Goal: Book appointment/travel/reservation

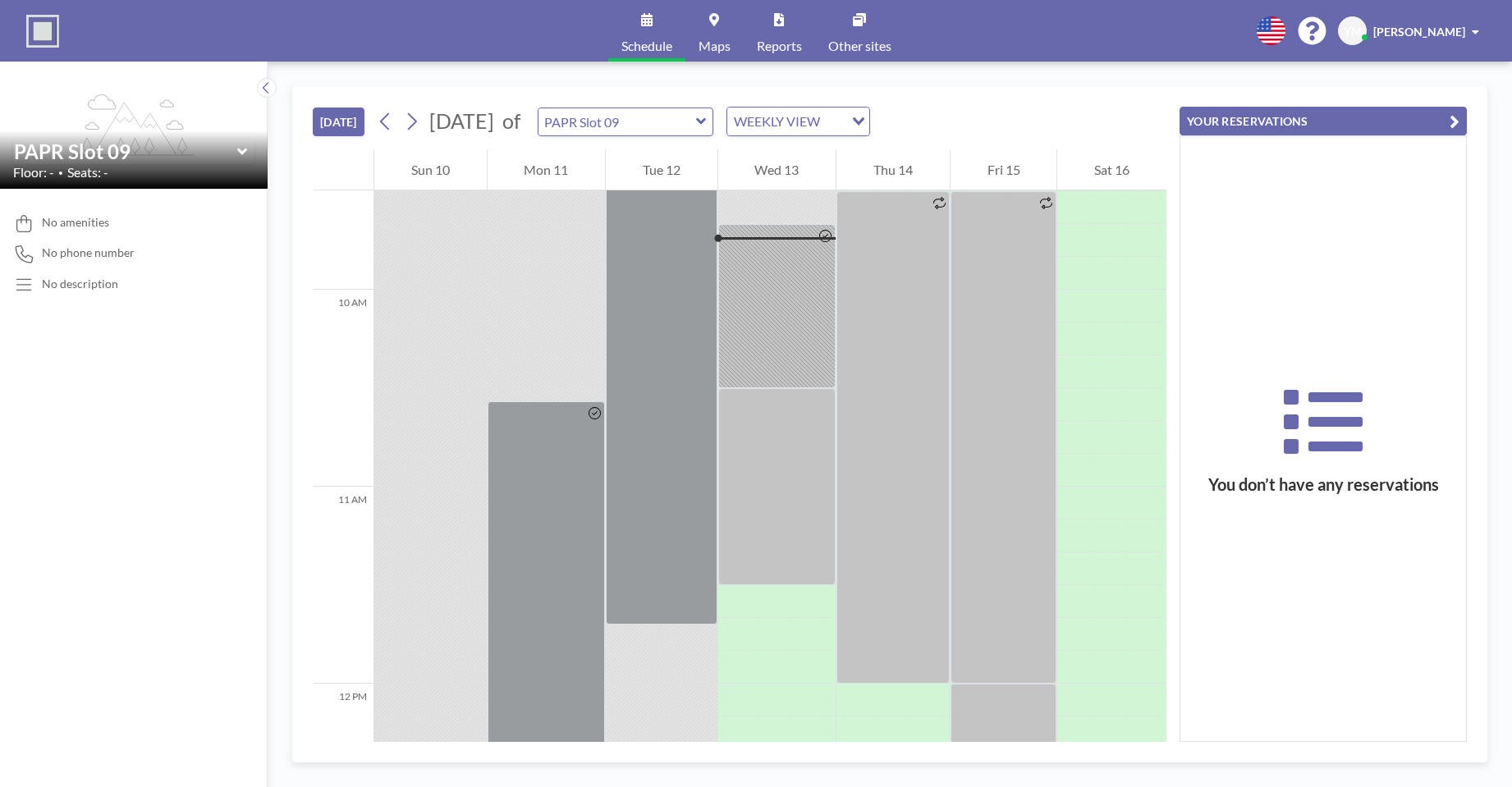
scroll to position [1872, 0]
click at [707, 122] on icon at bounding box center [701, 121] width 11 height 16
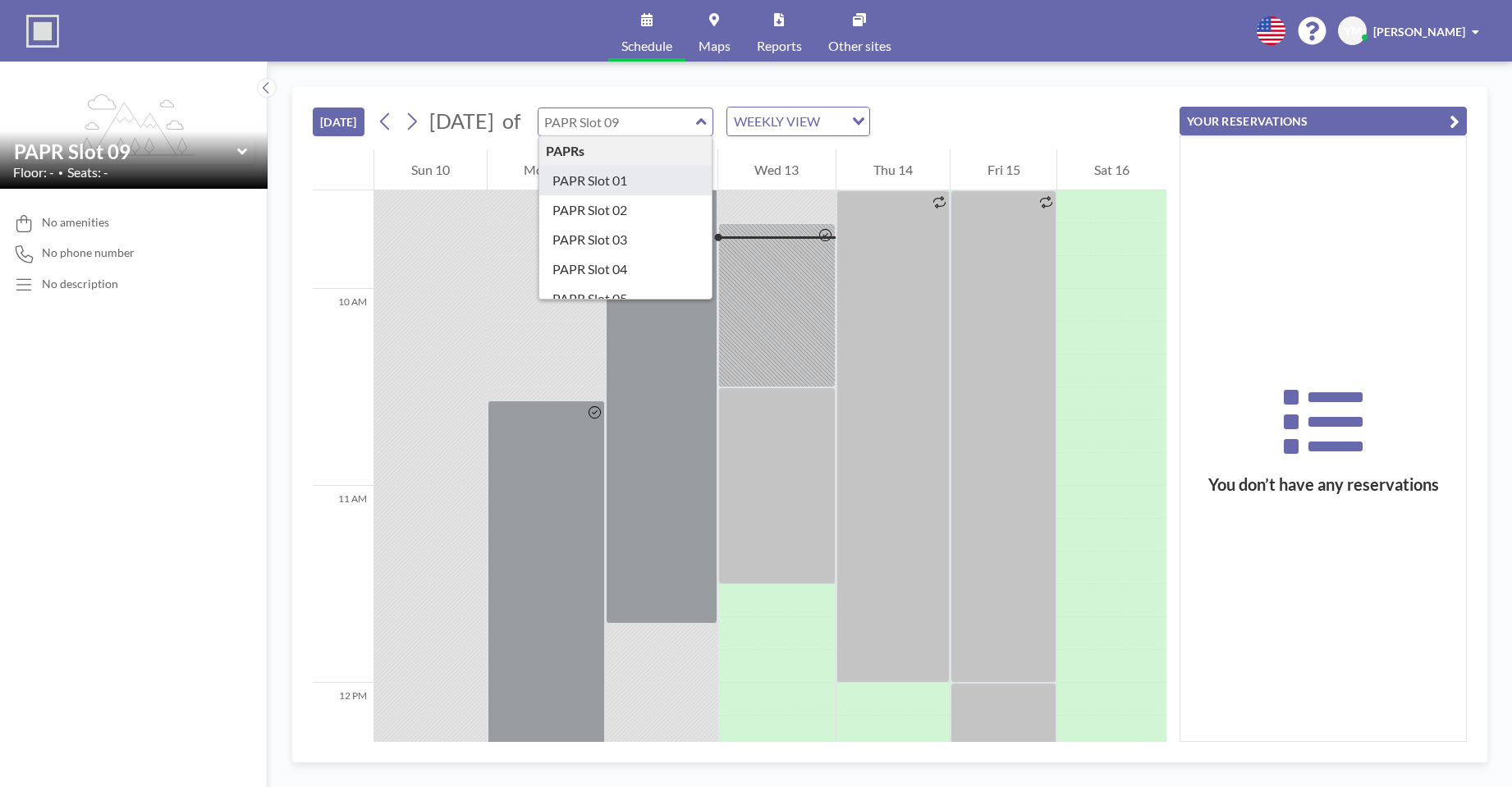
type input "PAPR Slot 01"
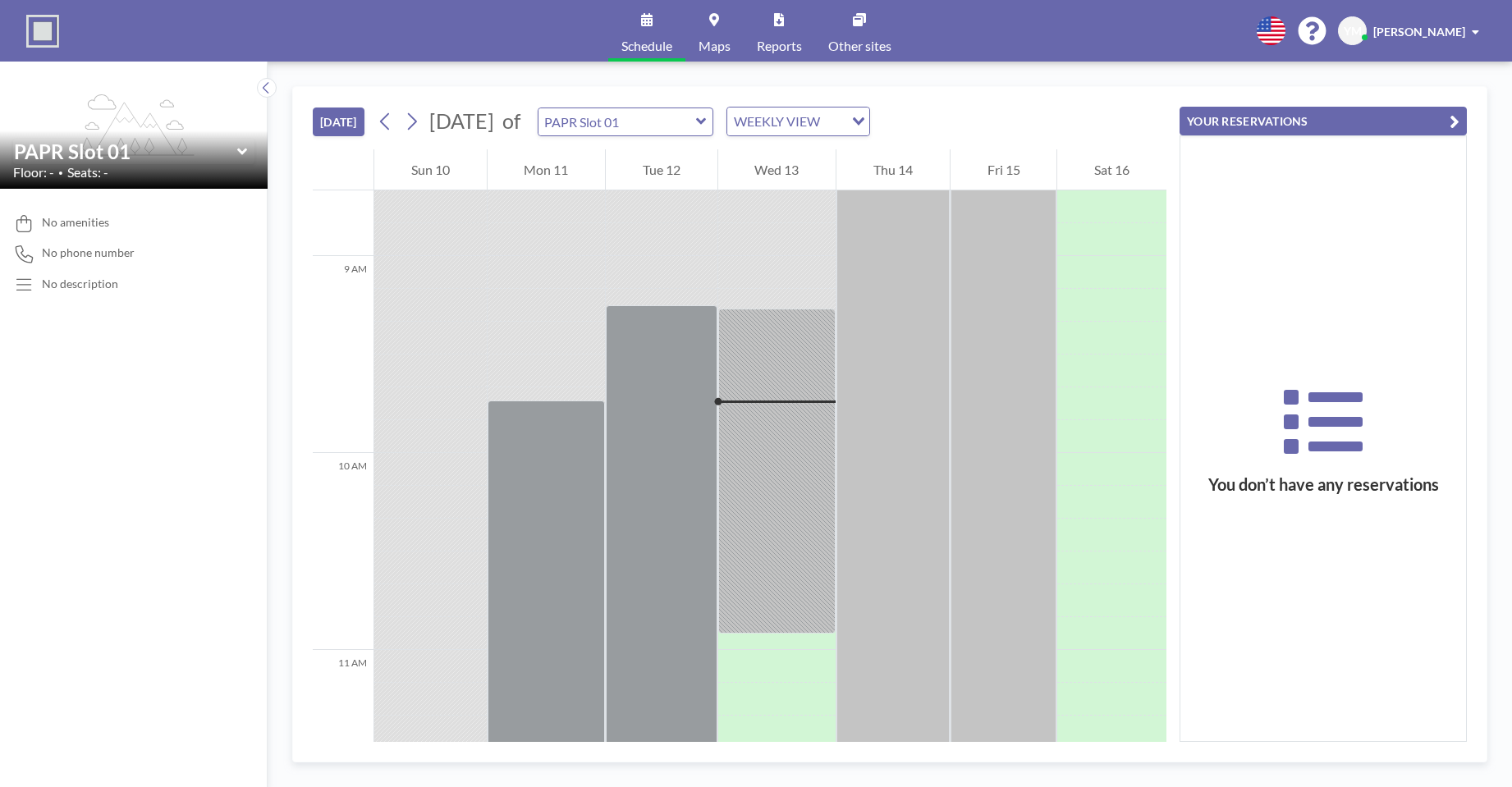
scroll to position [1543, 0]
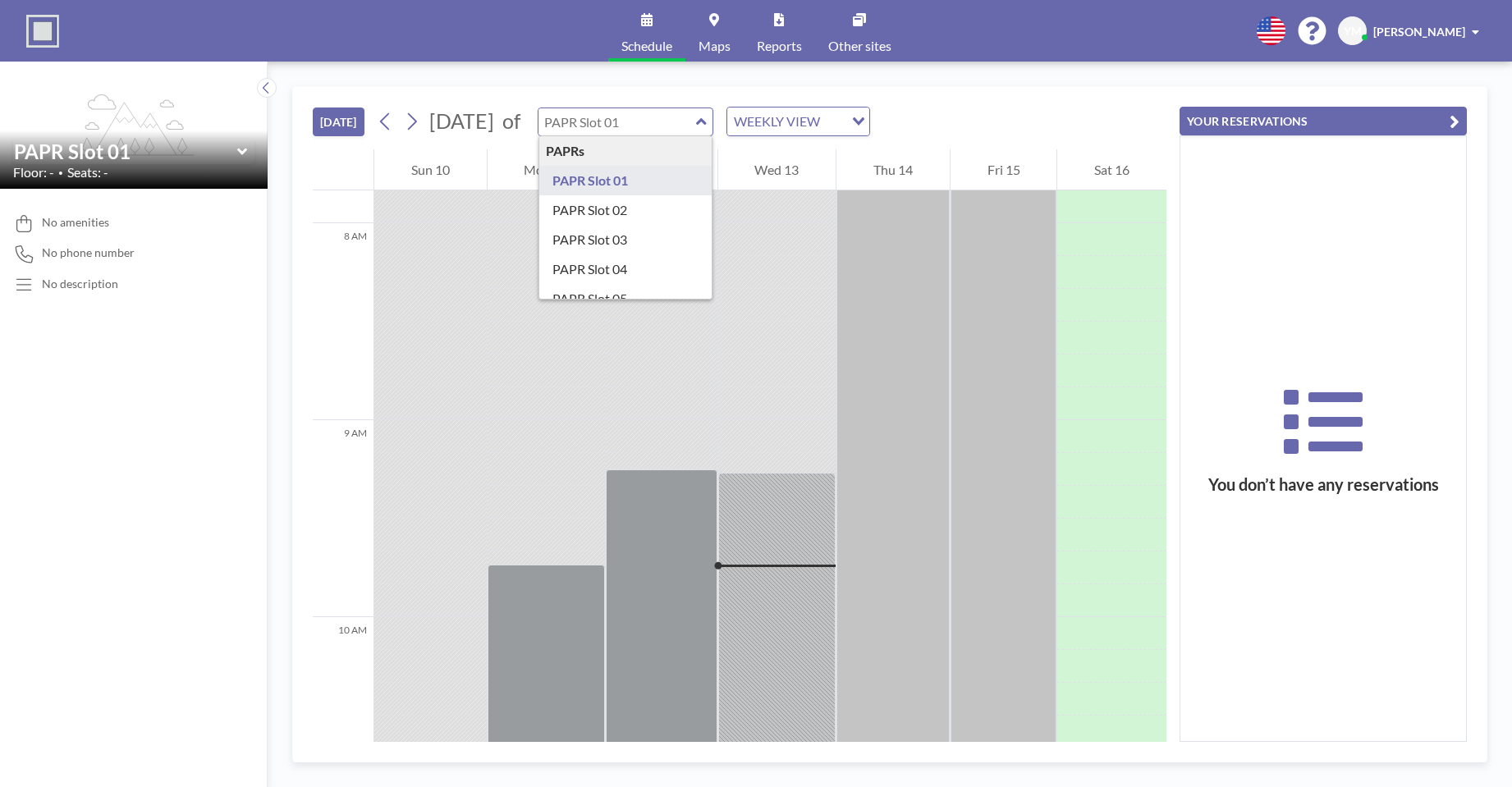
click at [714, 126] on div "PAPRs PAPR Slot 01 PAPR Slot 02 PAPR Slot 03 PAPR Slot 04 PAPR Slot 05 PAPR Slo…" at bounding box center [626, 122] width 176 height 29
type input "PAPR Slot 03"
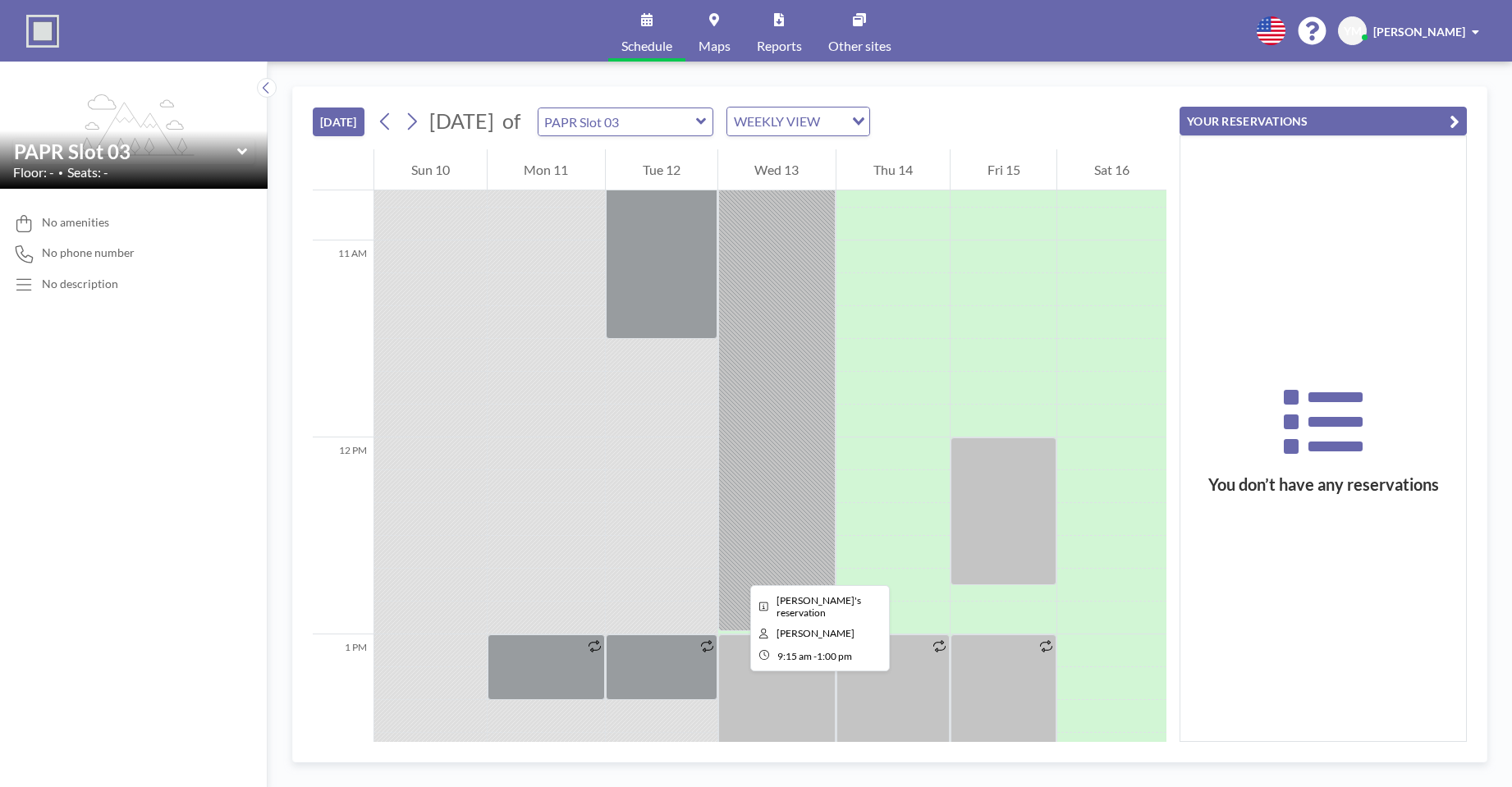
scroll to position [2118, 0]
click at [707, 118] on icon at bounding box center [701, 121] width 11 height 16
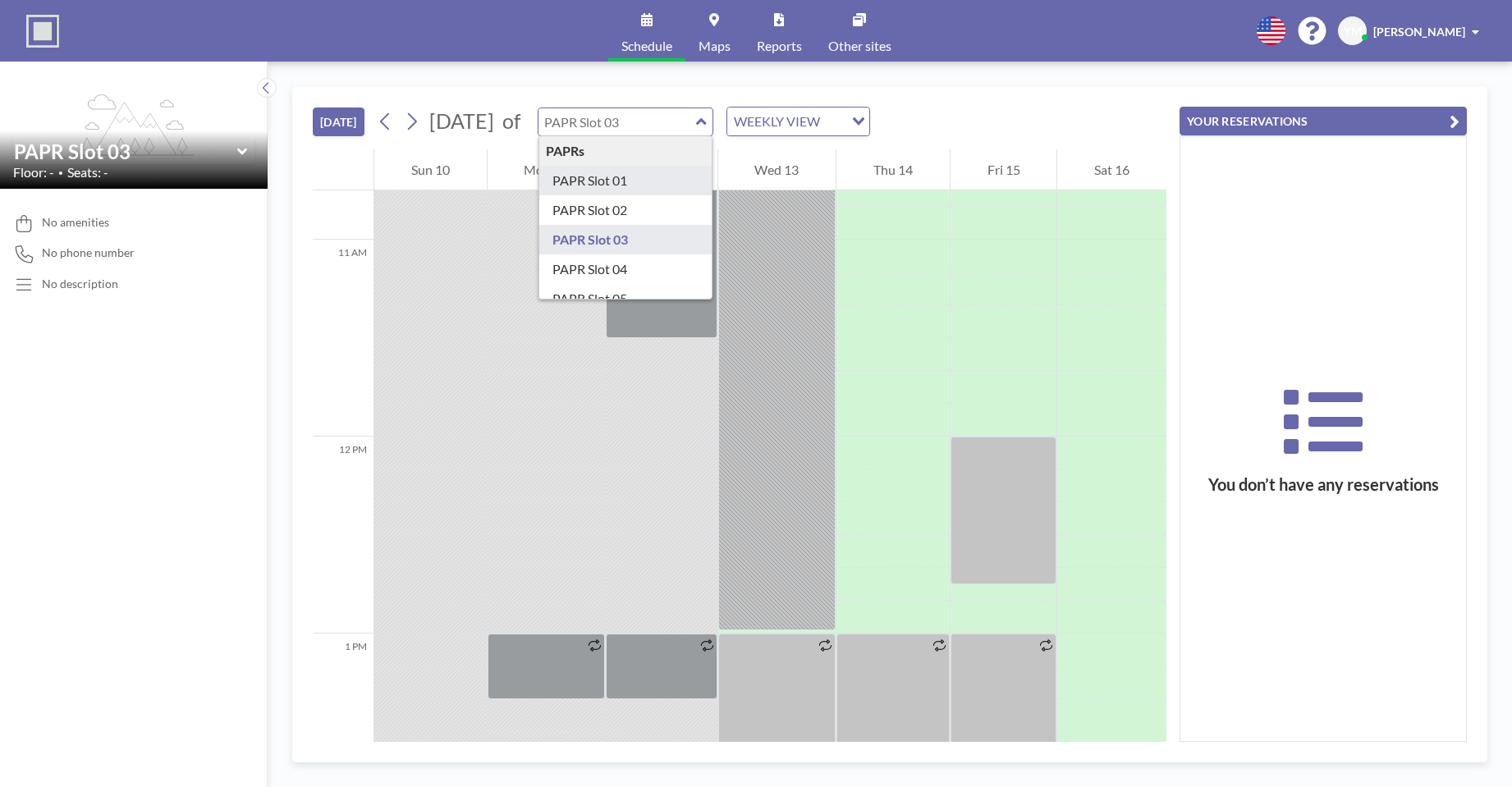
type input "PAPR Slot 01"
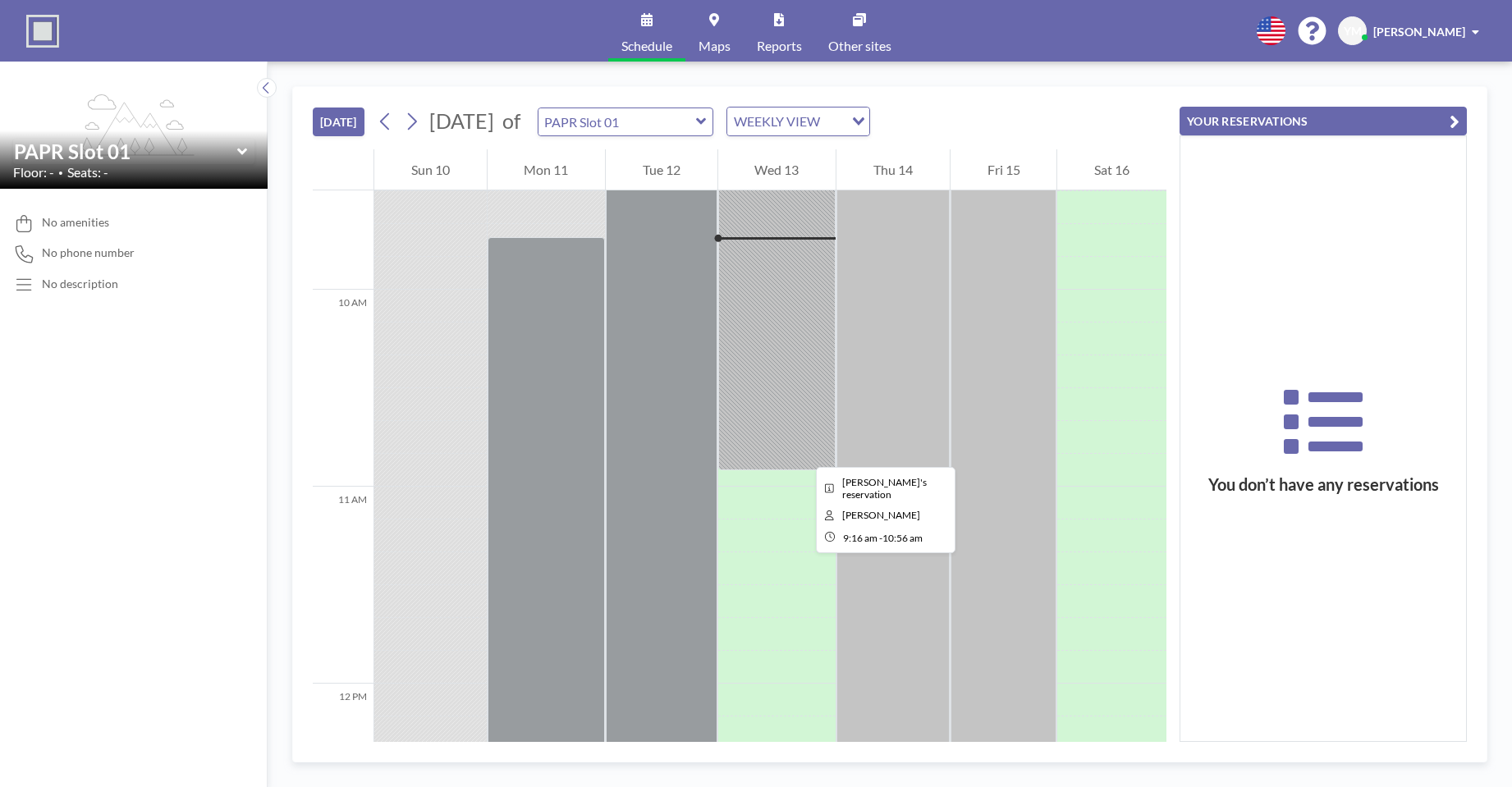
scroll to position [1872, 0]
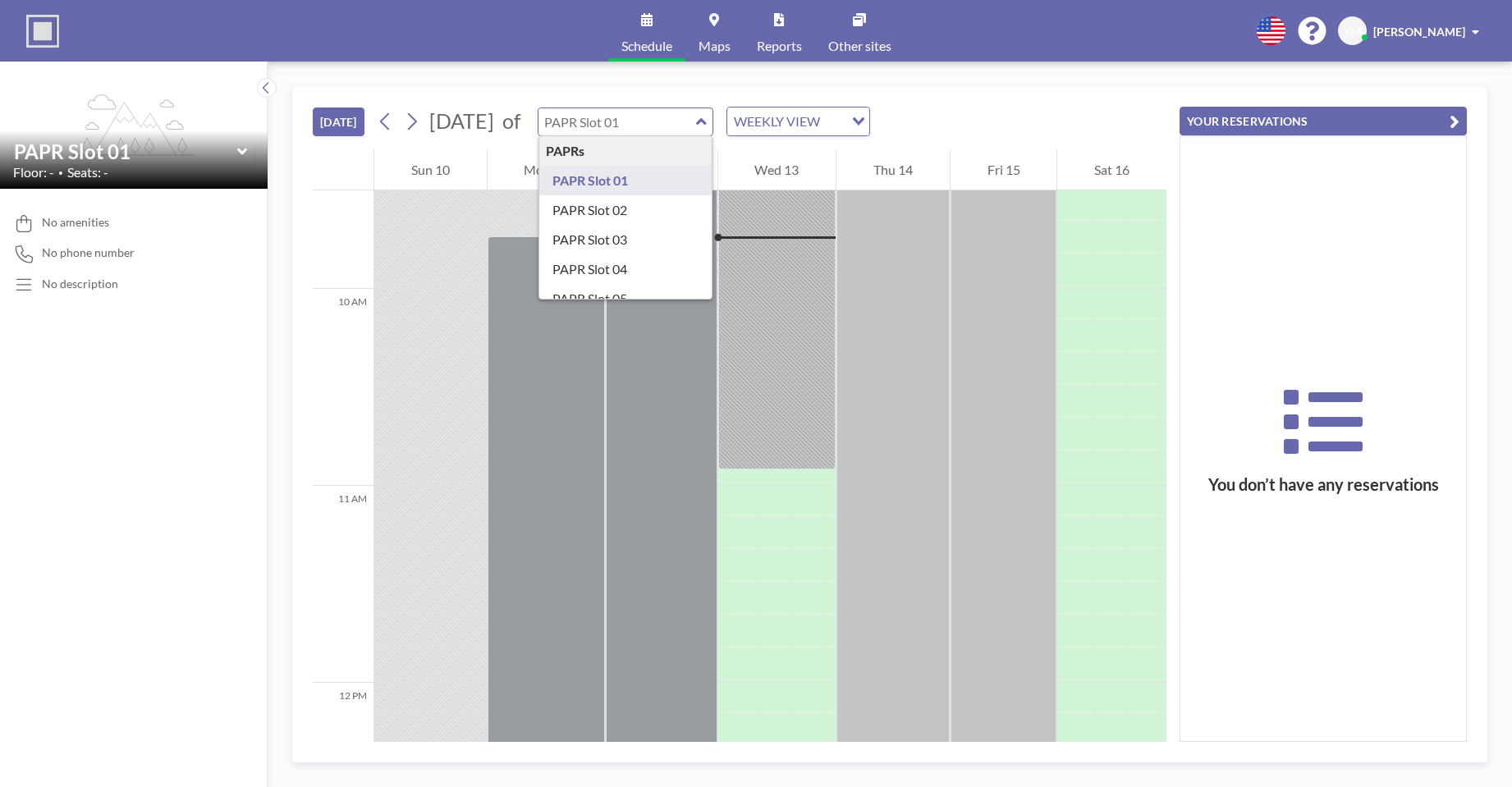
click at [681, 115] on input "text" at bounding box center [617, 122] width 158 height 27
type input "PAPR Slot 02"
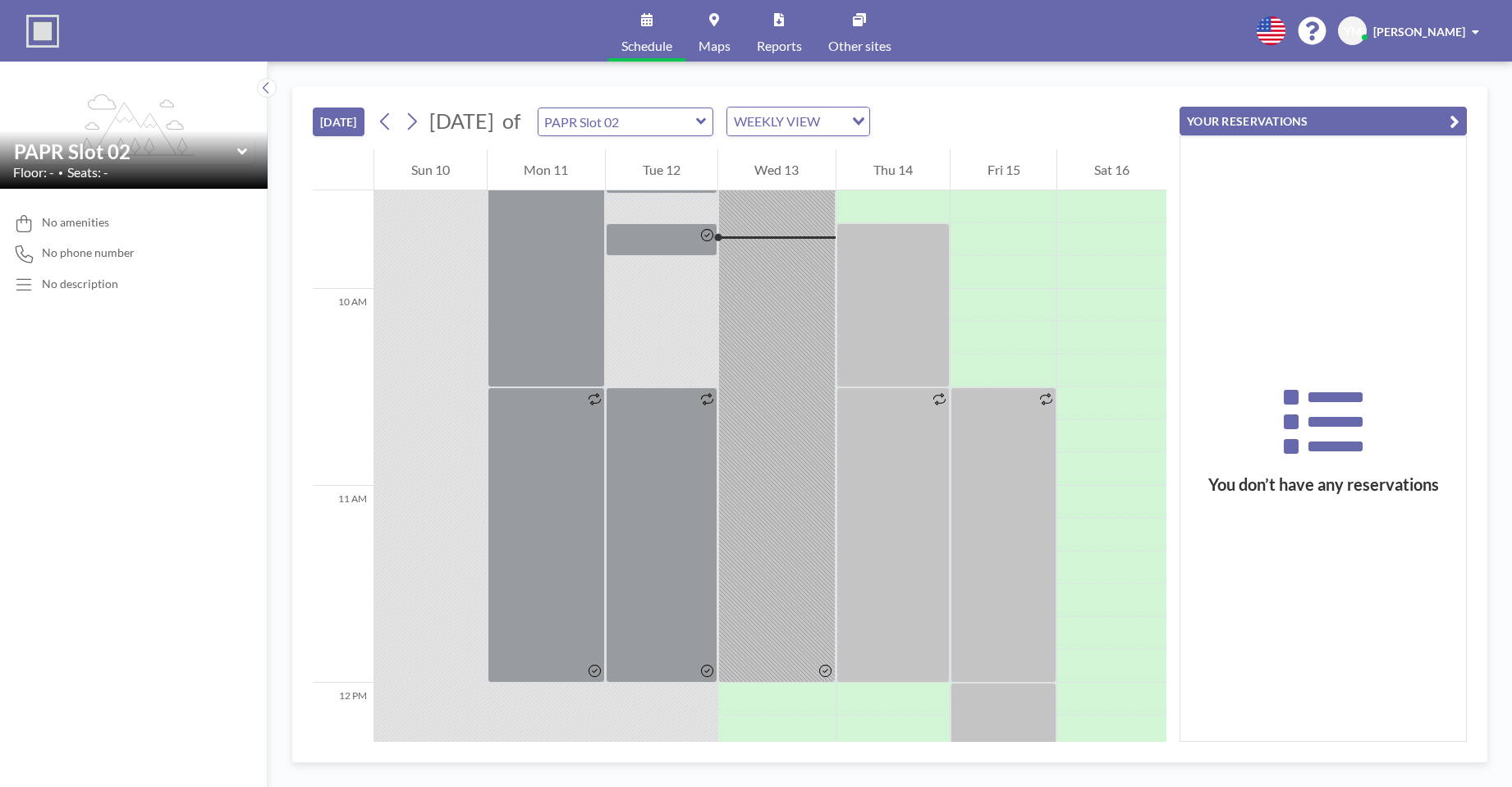
click at [707, 126] on icon at bounding box center [701, 121] width 11 height 16
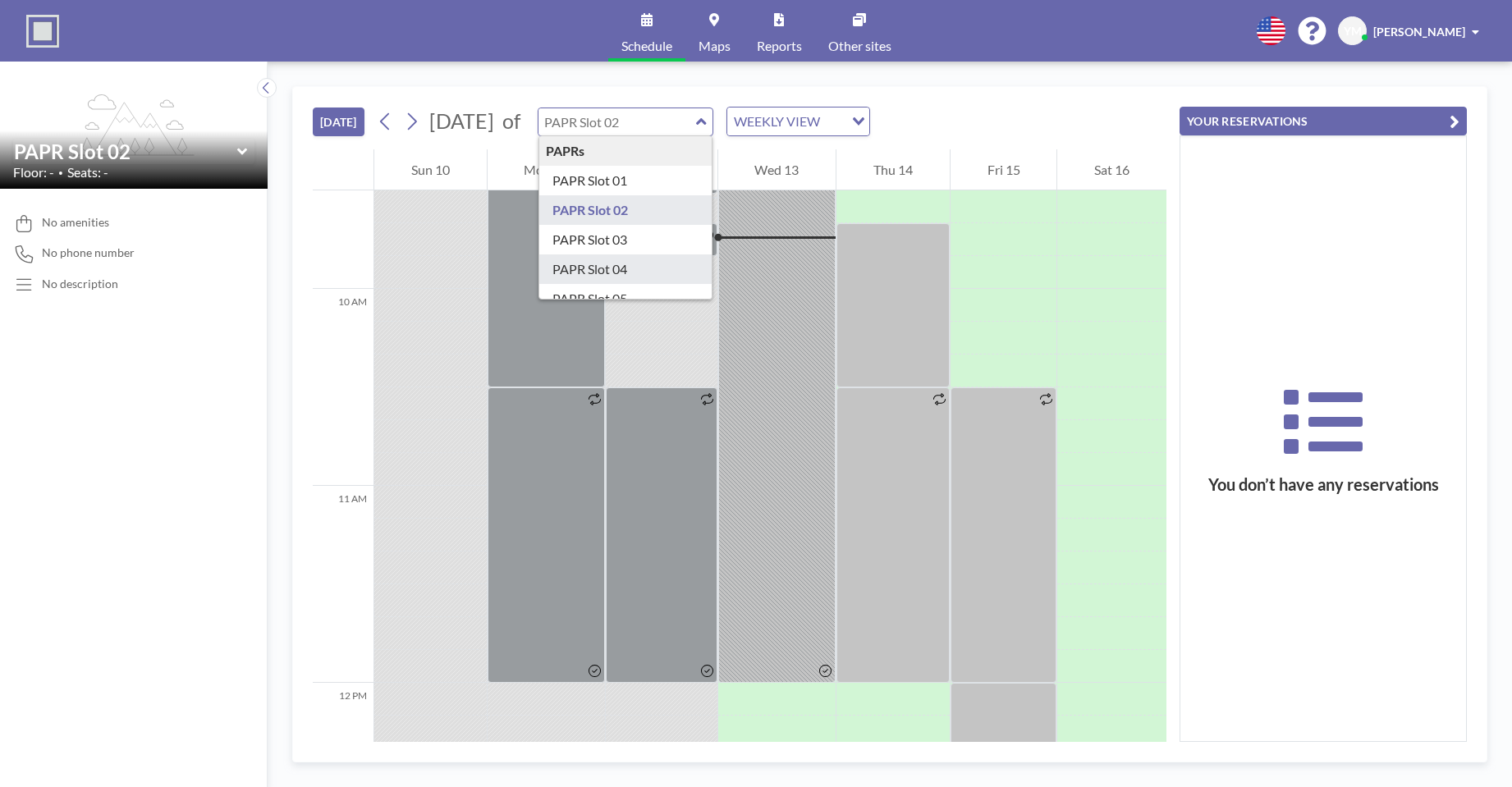
type input "PAPR Slot 04"
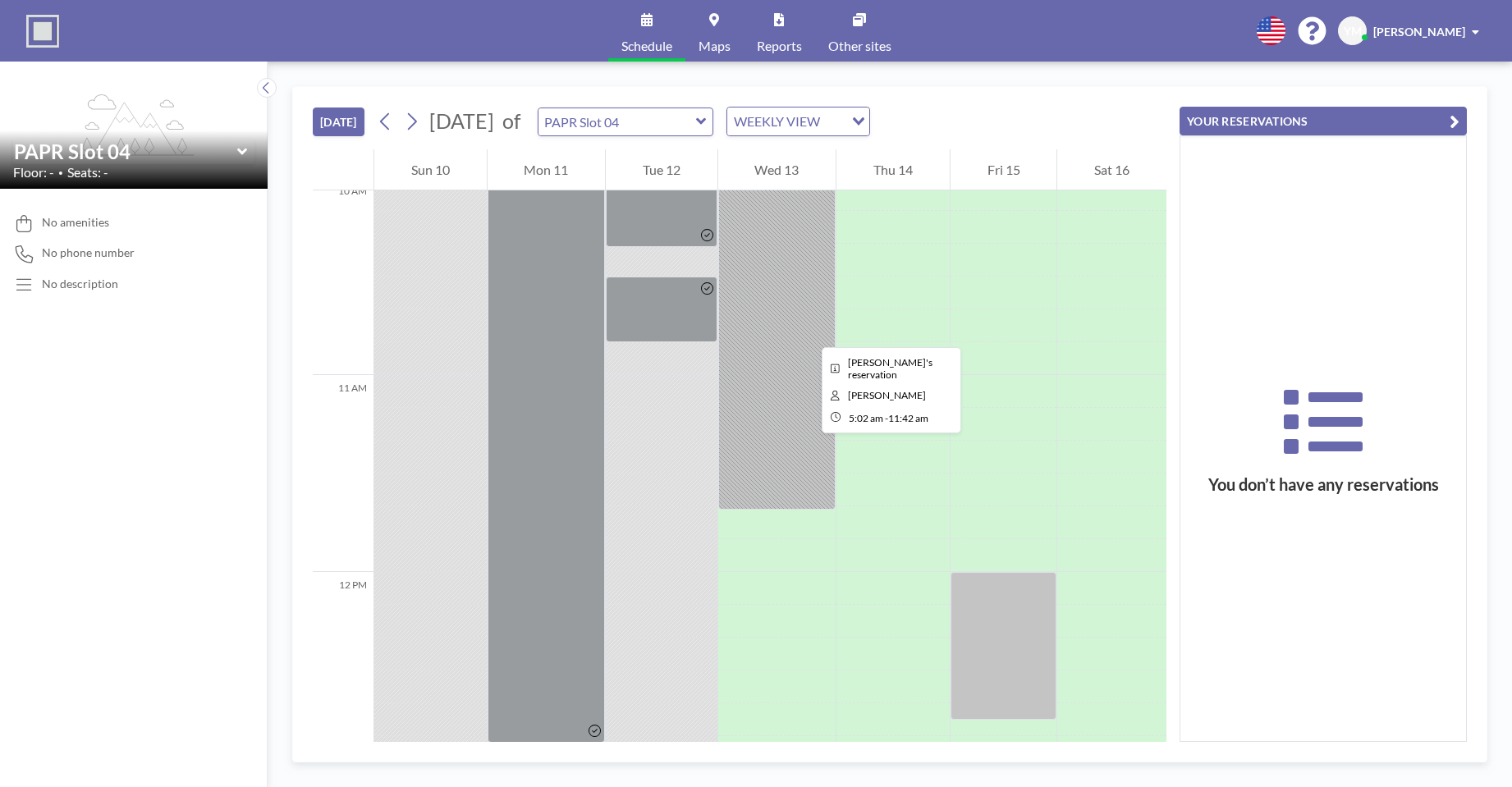
scroll to position [1954, 0]
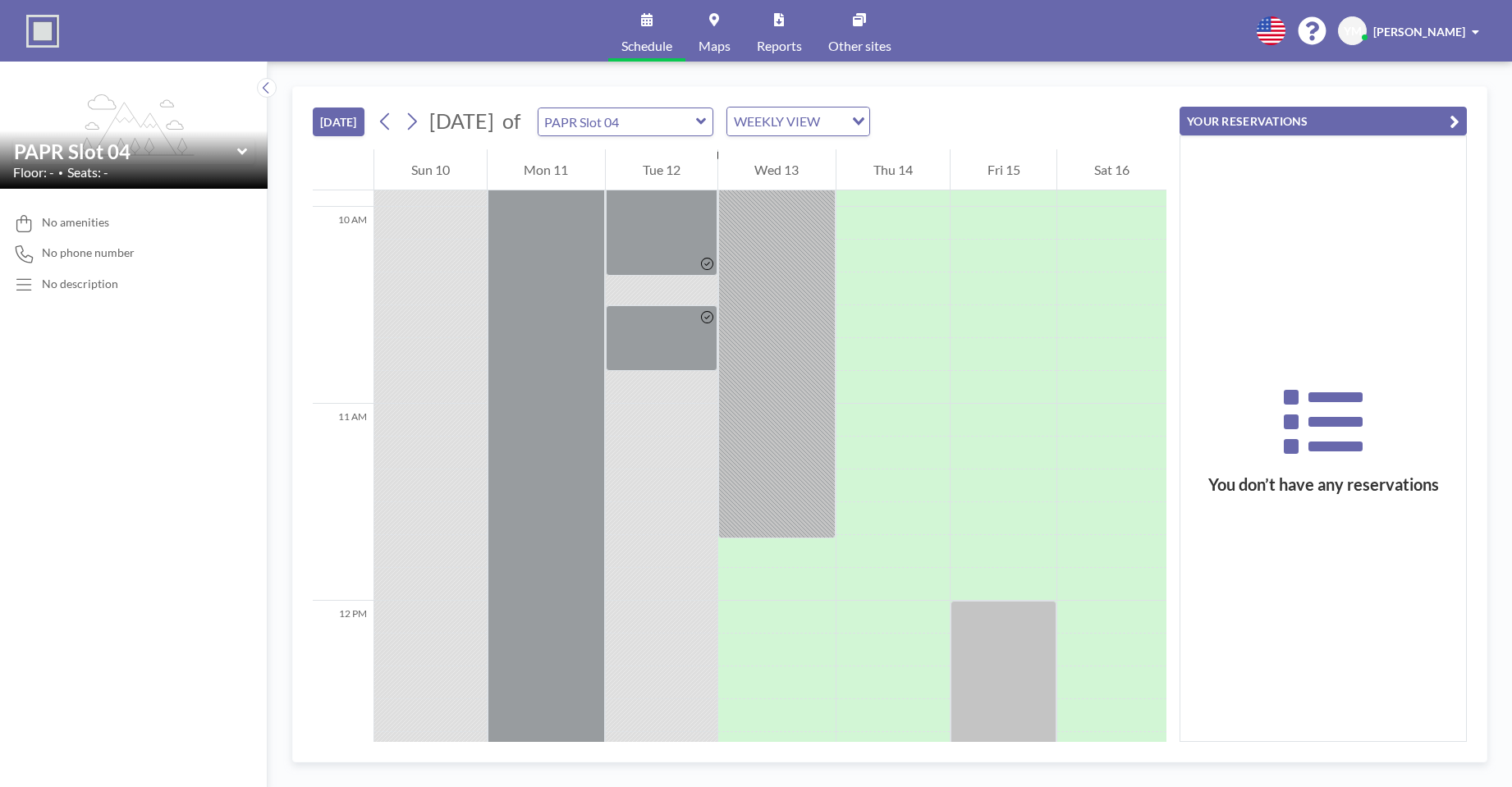
click at [707, 125] on icon at bounding box center [701, 121] width 11 height 16
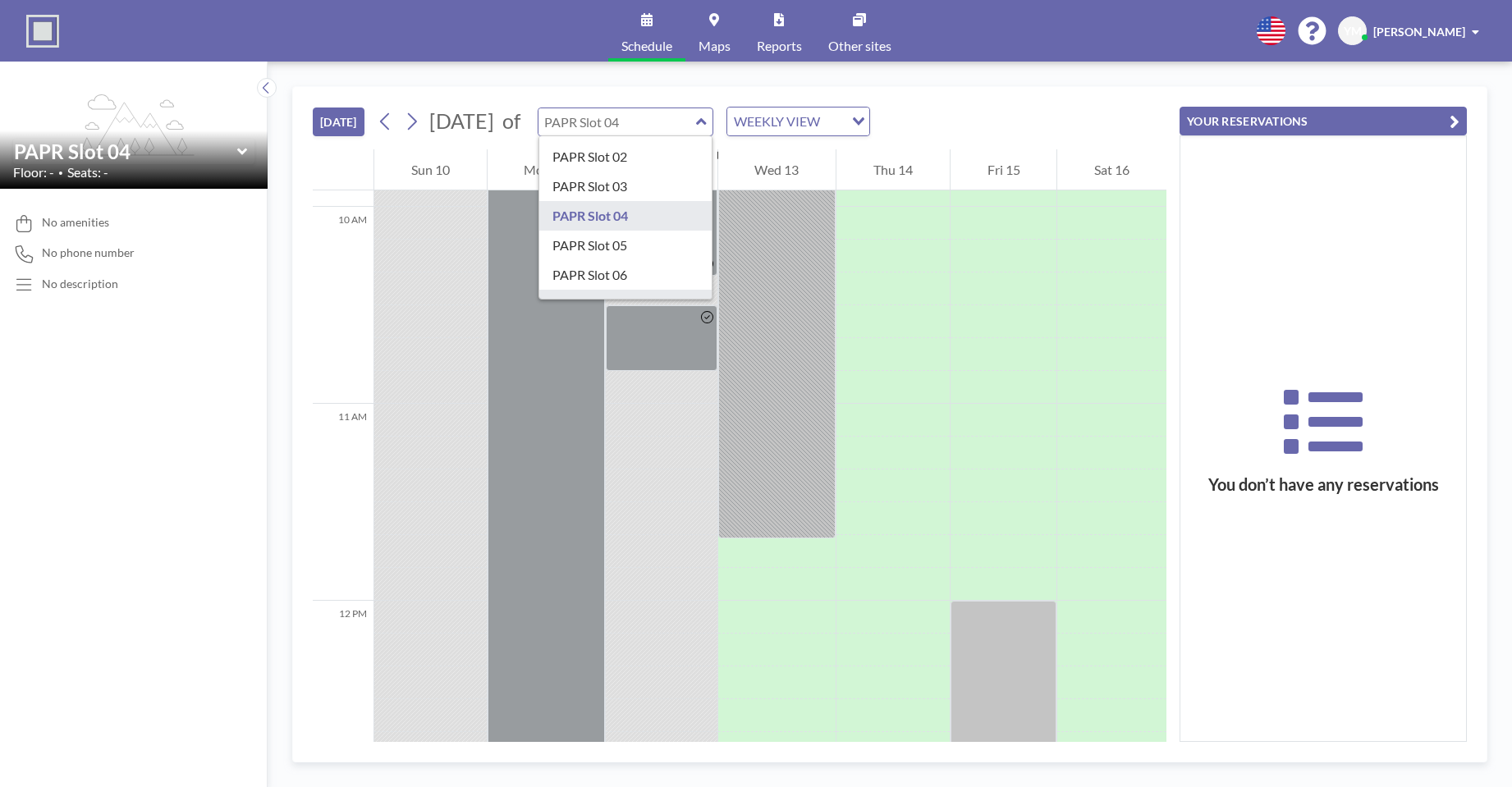
scroll to position [82, 0]
type input "PAPR Slot 05"
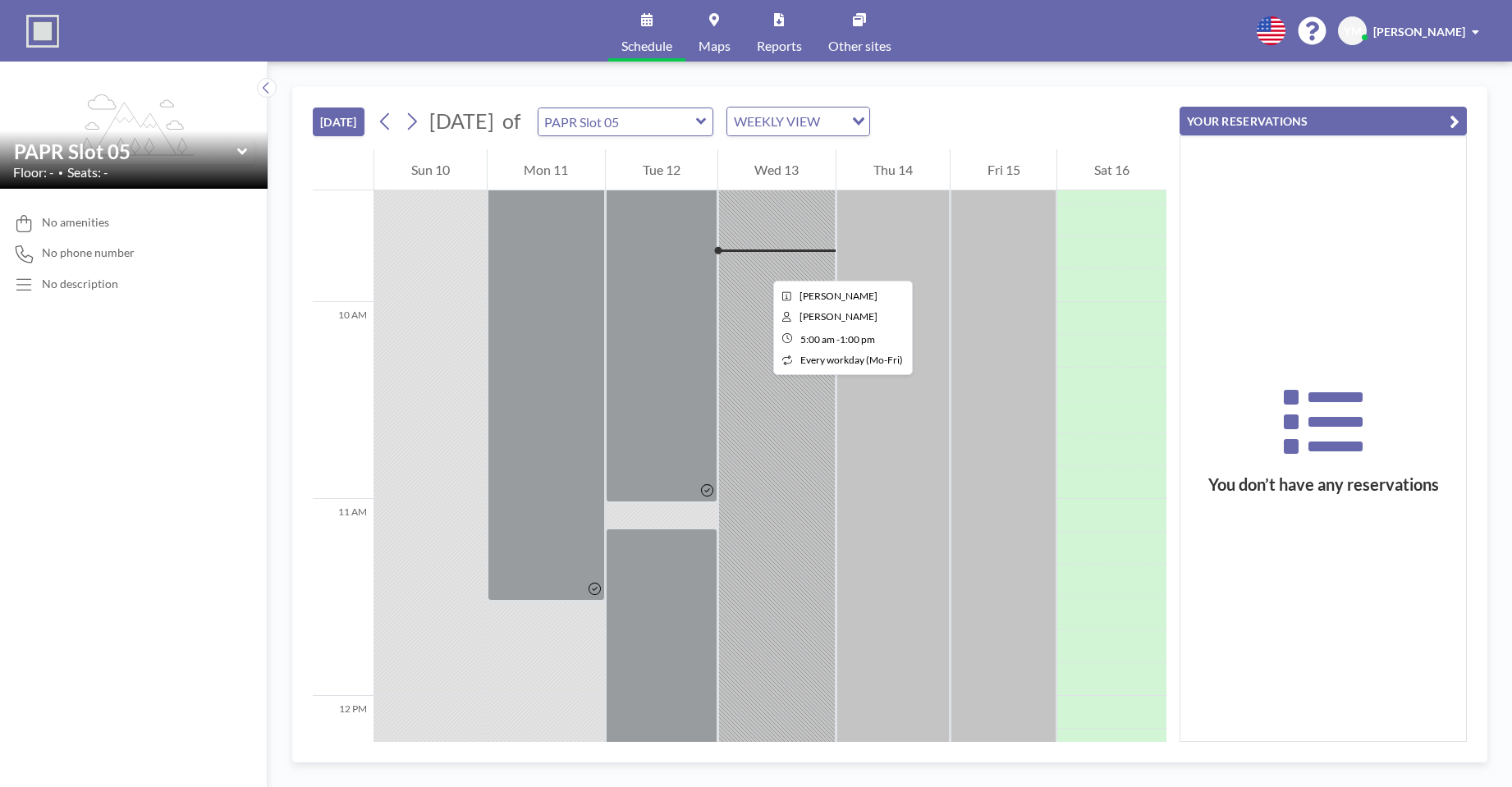
scroll to position [1872, 0]
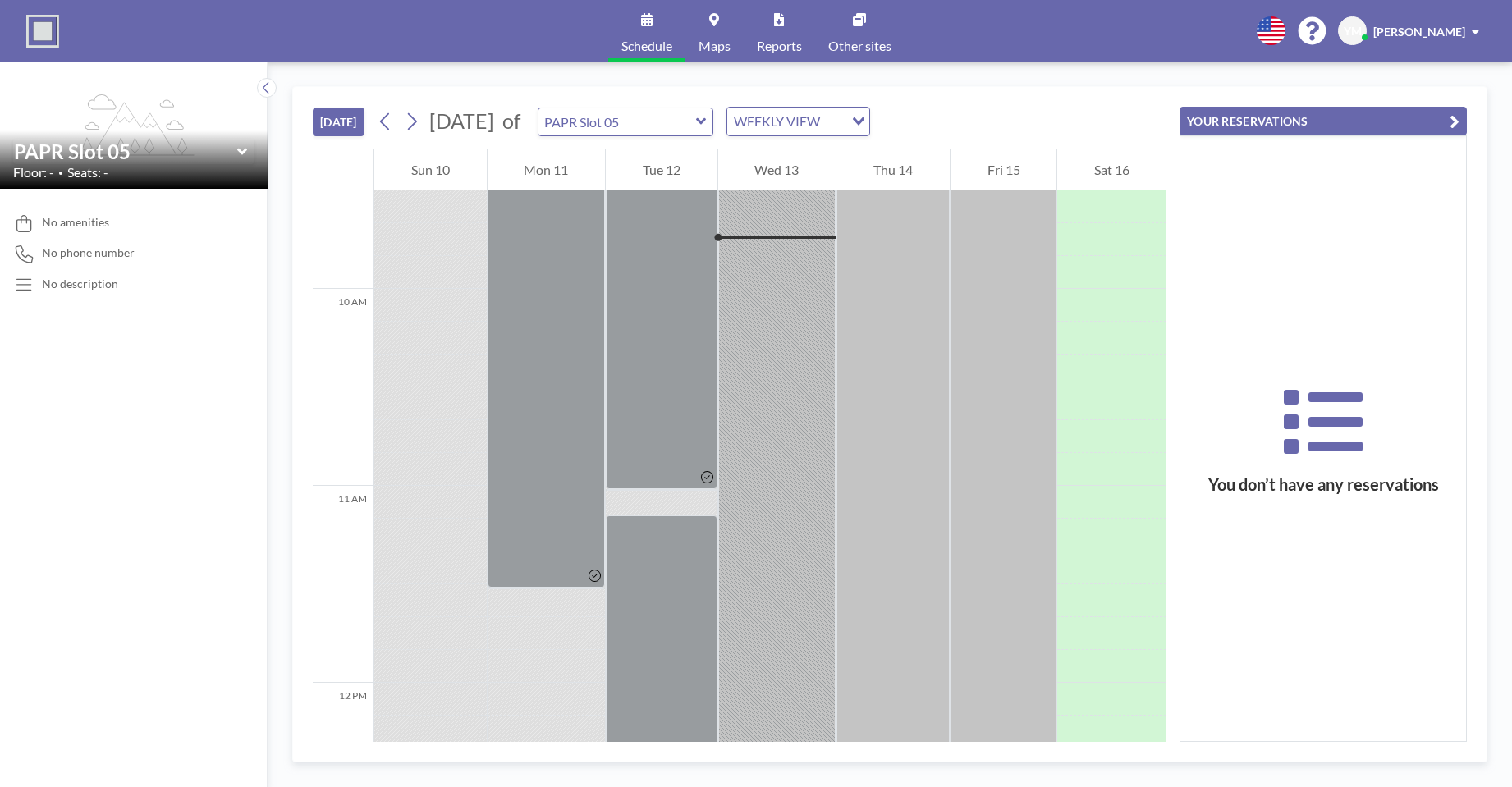
click at [714, 130] on div "PAPR Slot 05" at bounding box center [626, 122] width 176 height 29
click at [714, 113] on div "PAPR Slot 05" at bounding box center [626, 122] width 176 height 29
click at [714, 117] on div "PAPR Slot 05" at bounding box center [626, 122] width 176 height 29
click at [707, 119] on icon at bounding box center [701, 121] width 11 height 16
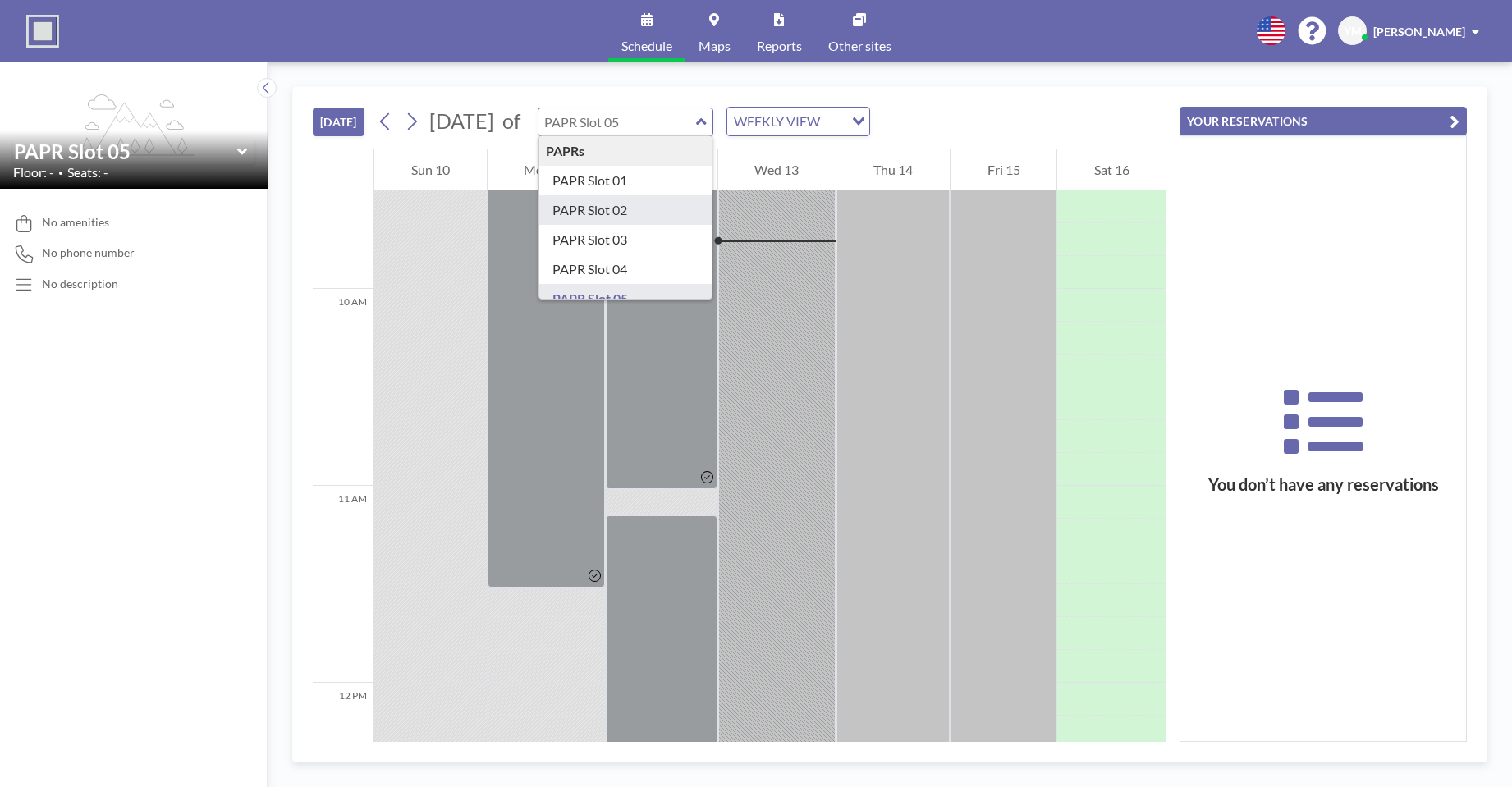
scroll to position [82, 0]
type input "PAPR Slot 06"
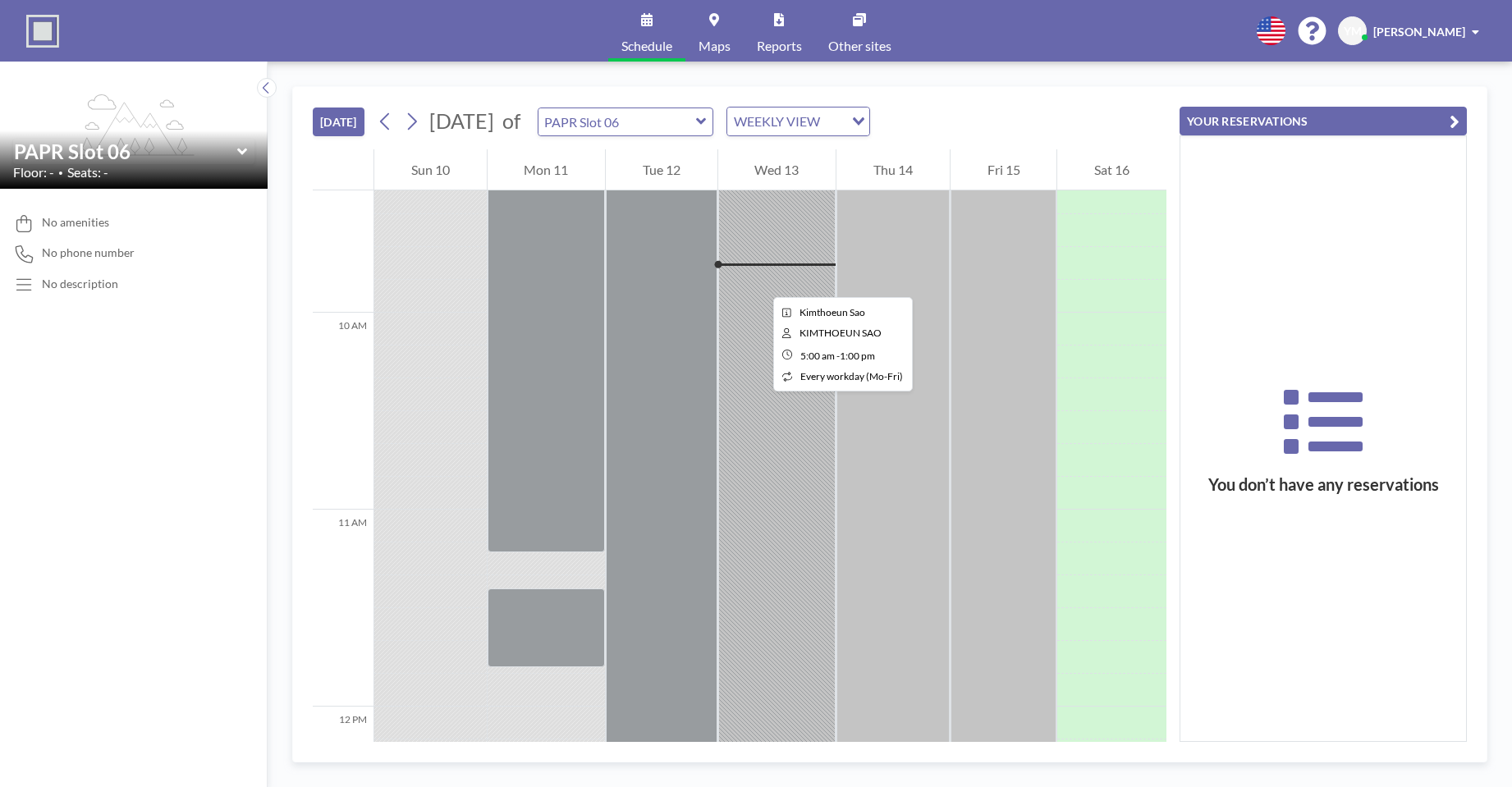
scroll to position [1872, 0]
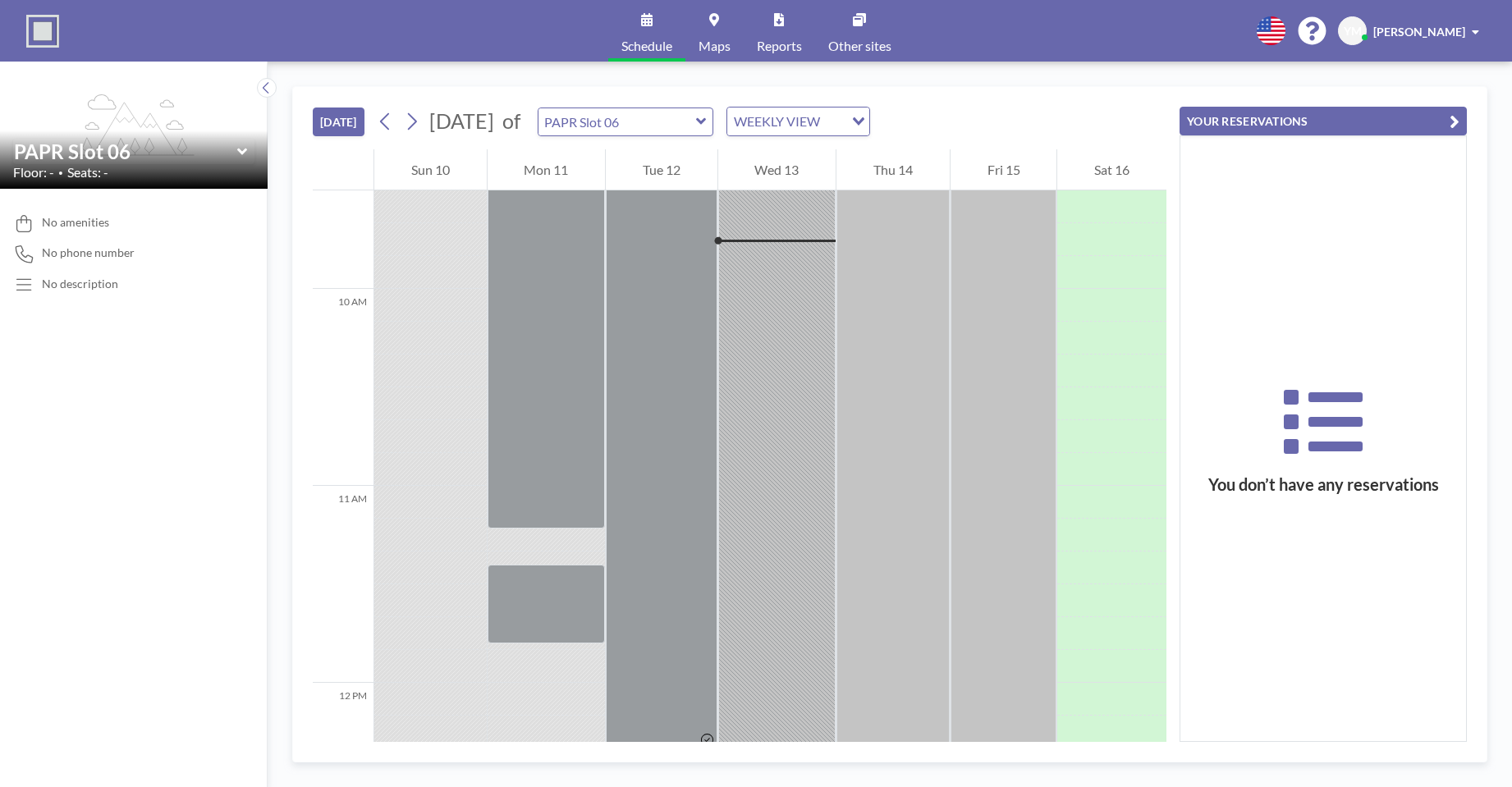
click at [714, 130] on div "PAPR Slot 06" at bounding box center [626, 122] width 176 height 29
click at [707, 121] on icon at bounding box center [701, 121] width 11 height 16
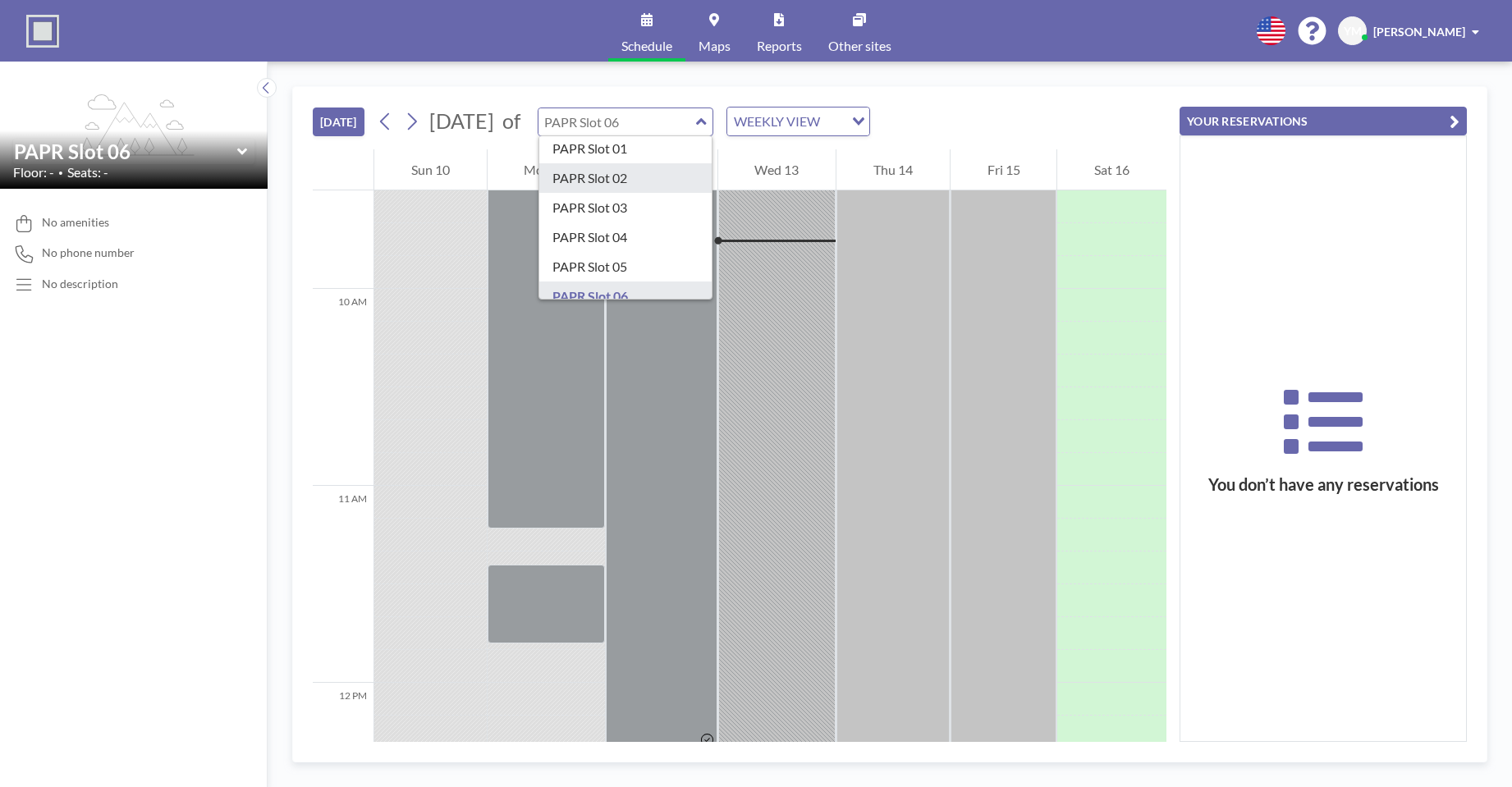
scroll to position [82, 0]
type input "PAPR Slot 07"
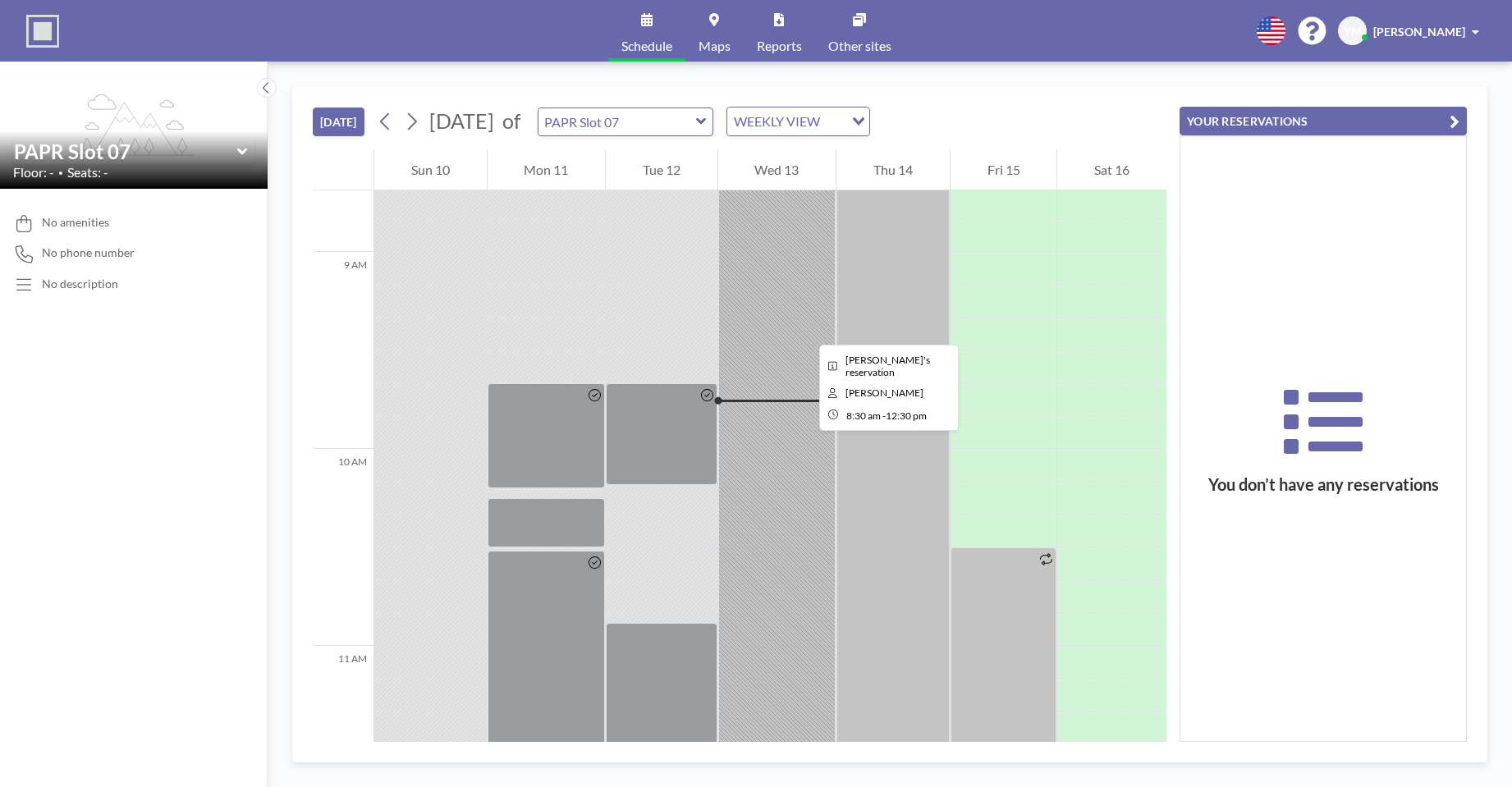
scroll to position [1708, 0]
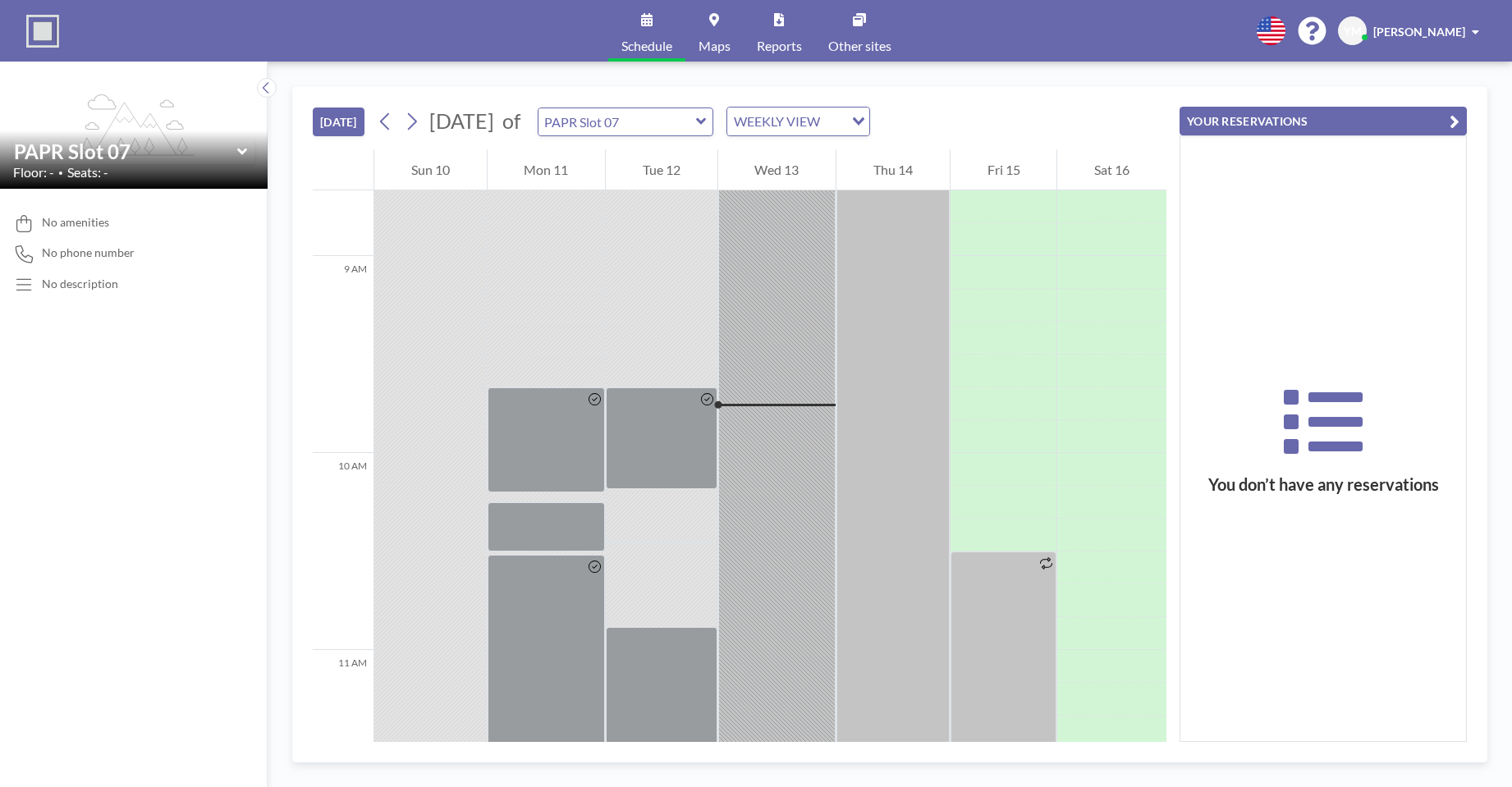
click at [707, 122] on icon at bounding box center [701, 121] width 11 height 16
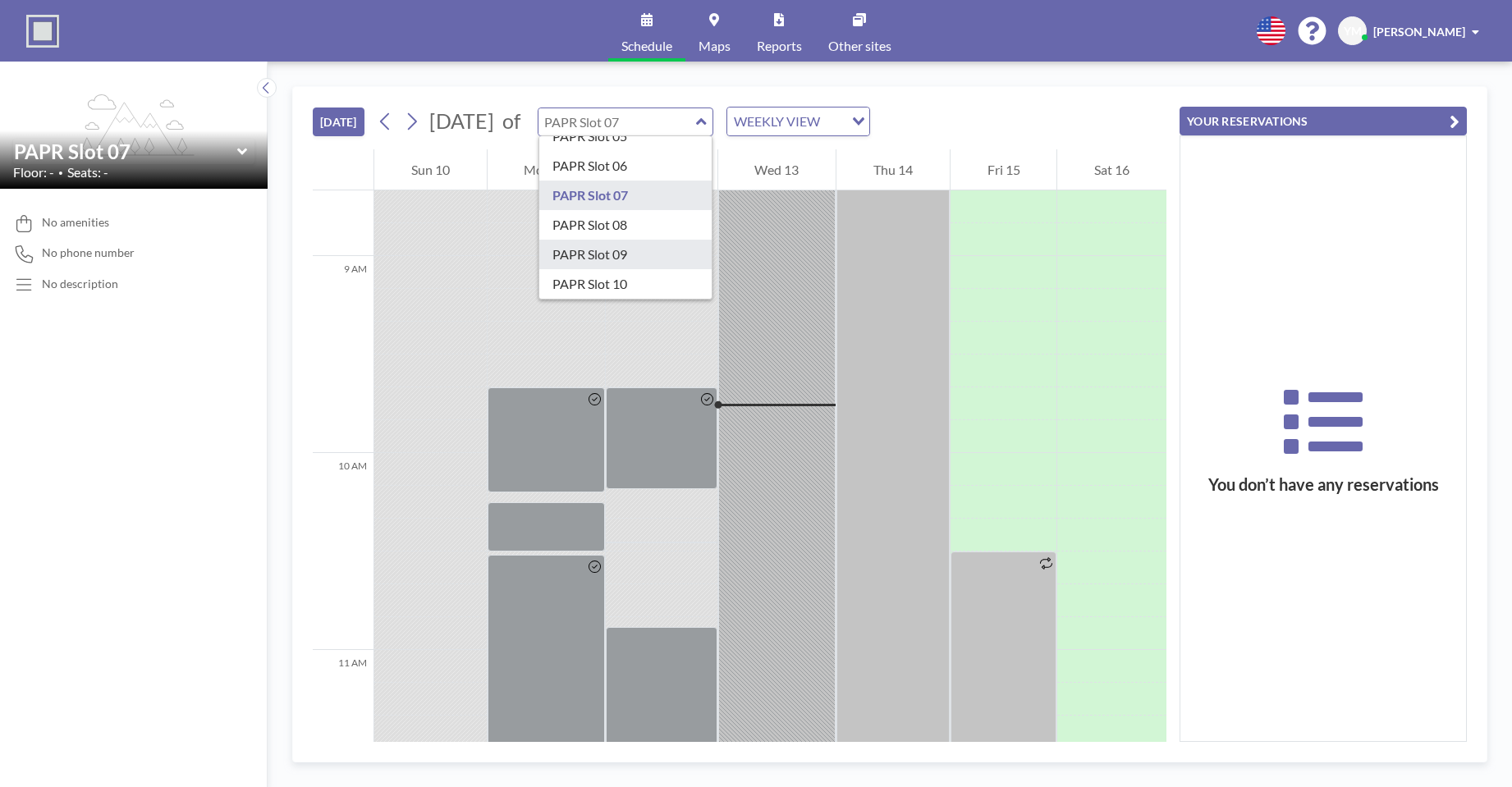
scroll to position [171, 0]
type input "PAPR Slot 08"
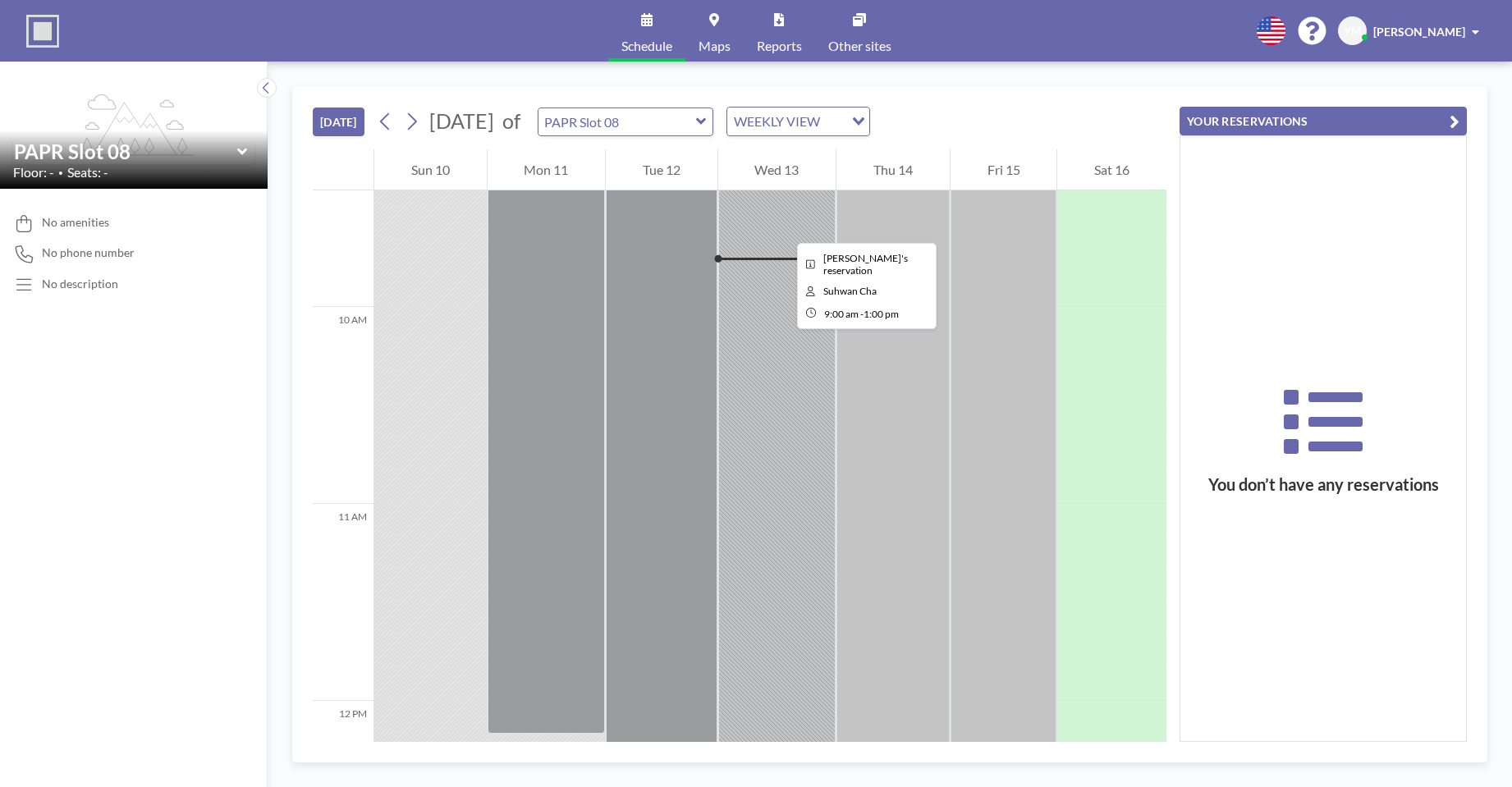
scroll to position [1872, 0]
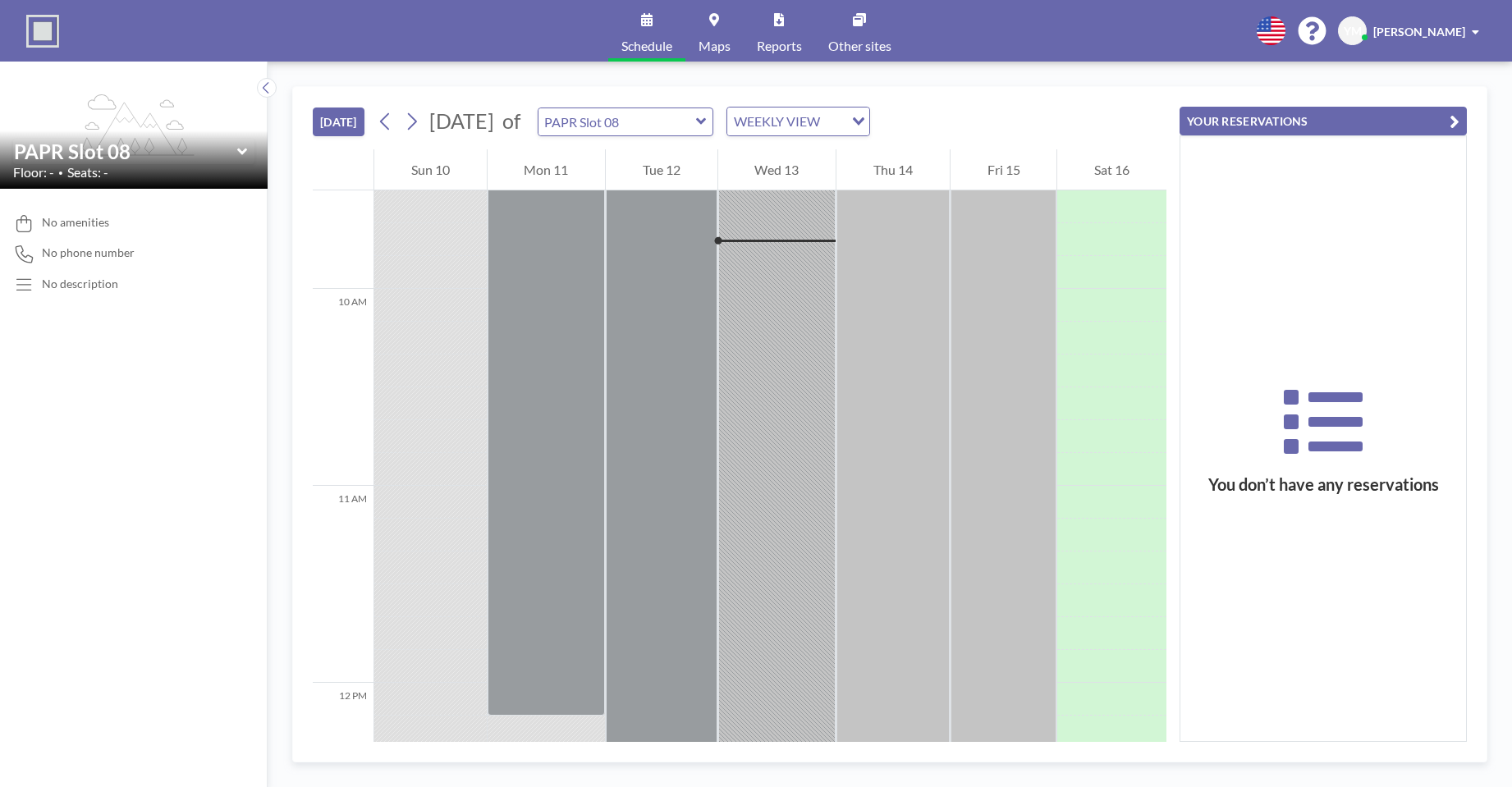
click at [707, 124] on icon at bounding box center [701, 121] width 11 height 16
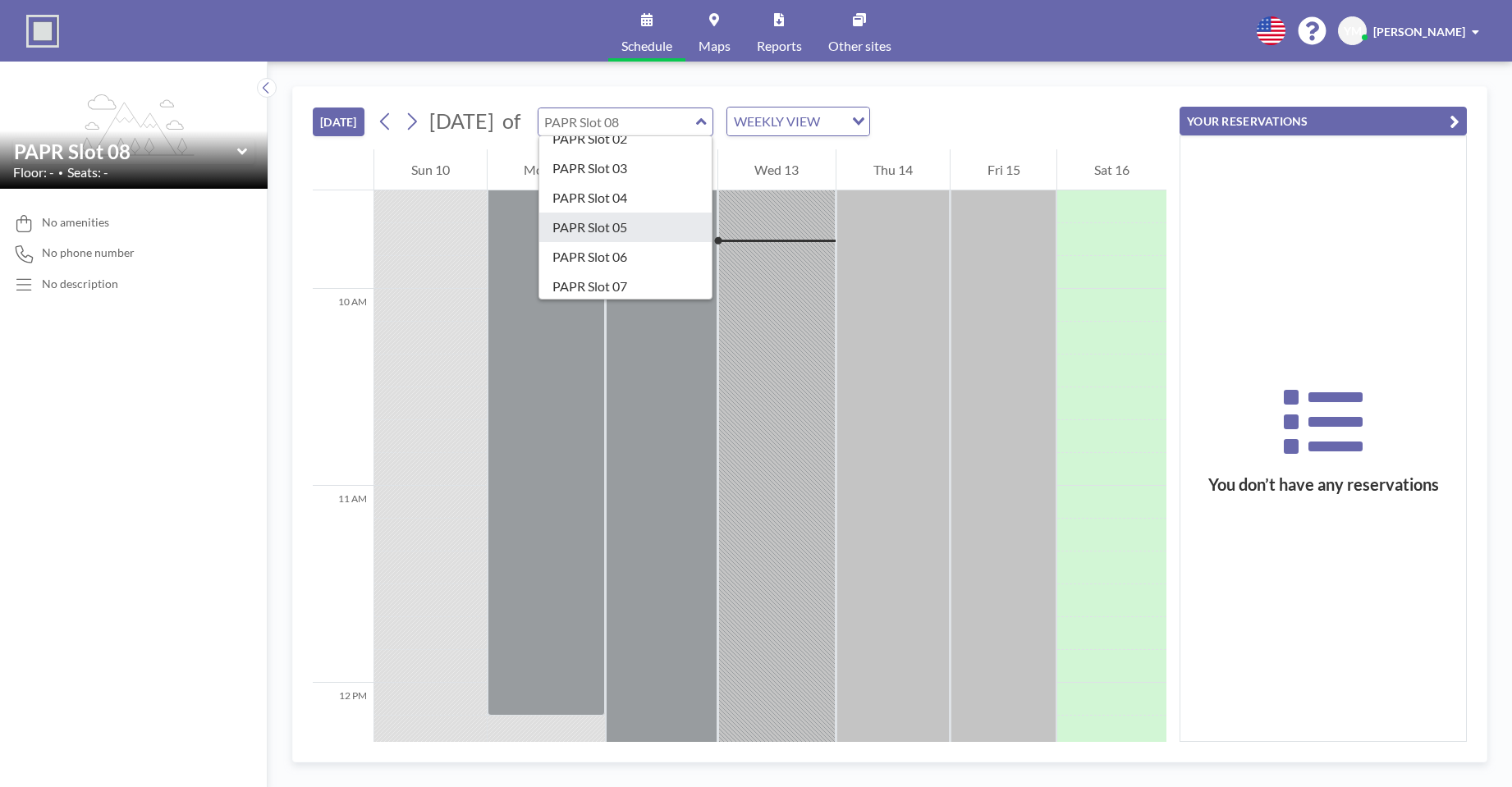
scroll to position [171, 0]
type input "PAPR Slot 09"
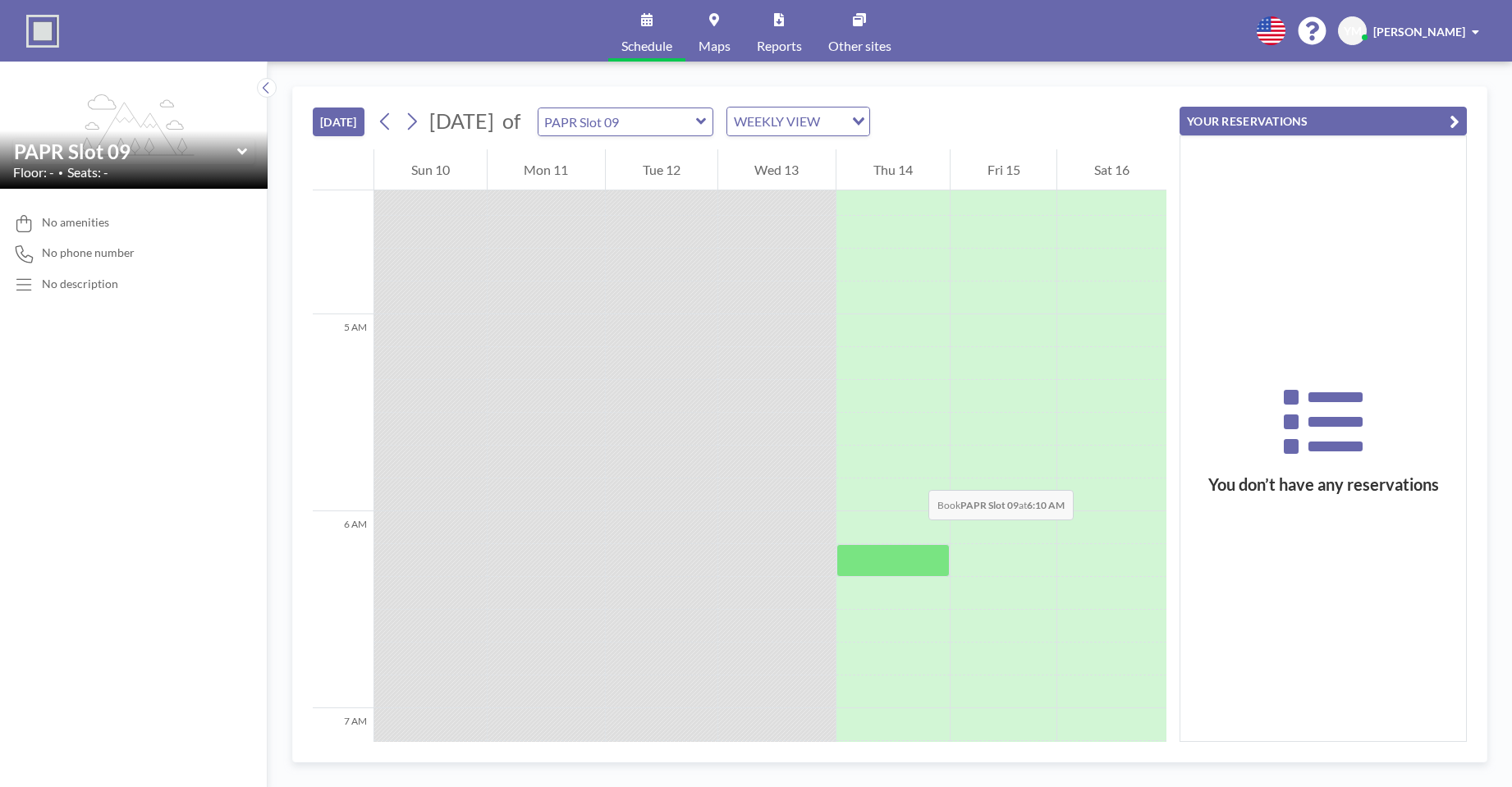
scroll to position [722, 0]
click at [706, 122] on icon at bounding box center [701, 121] width 10 height 7
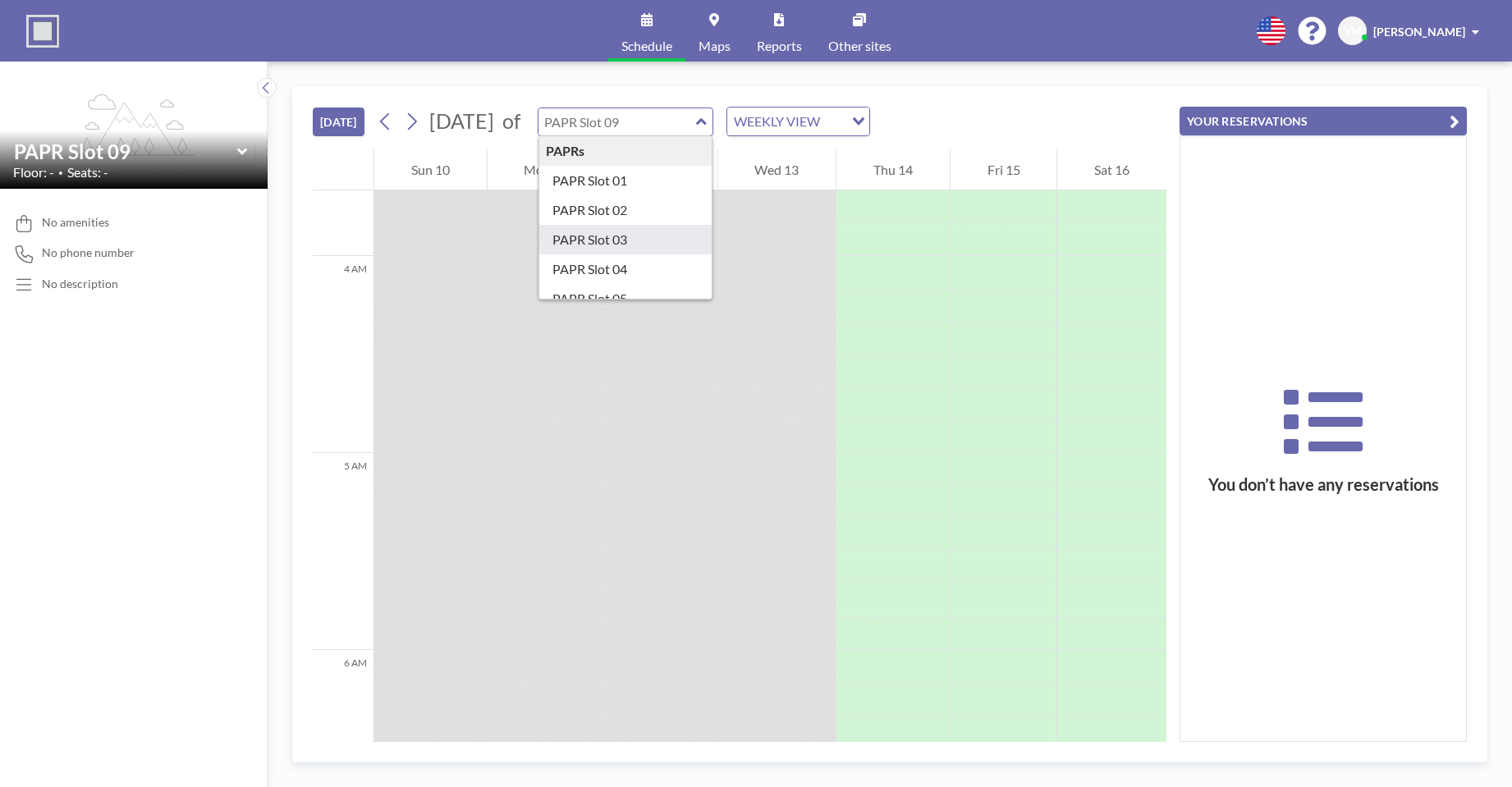
type input "PAPR Slot 03"
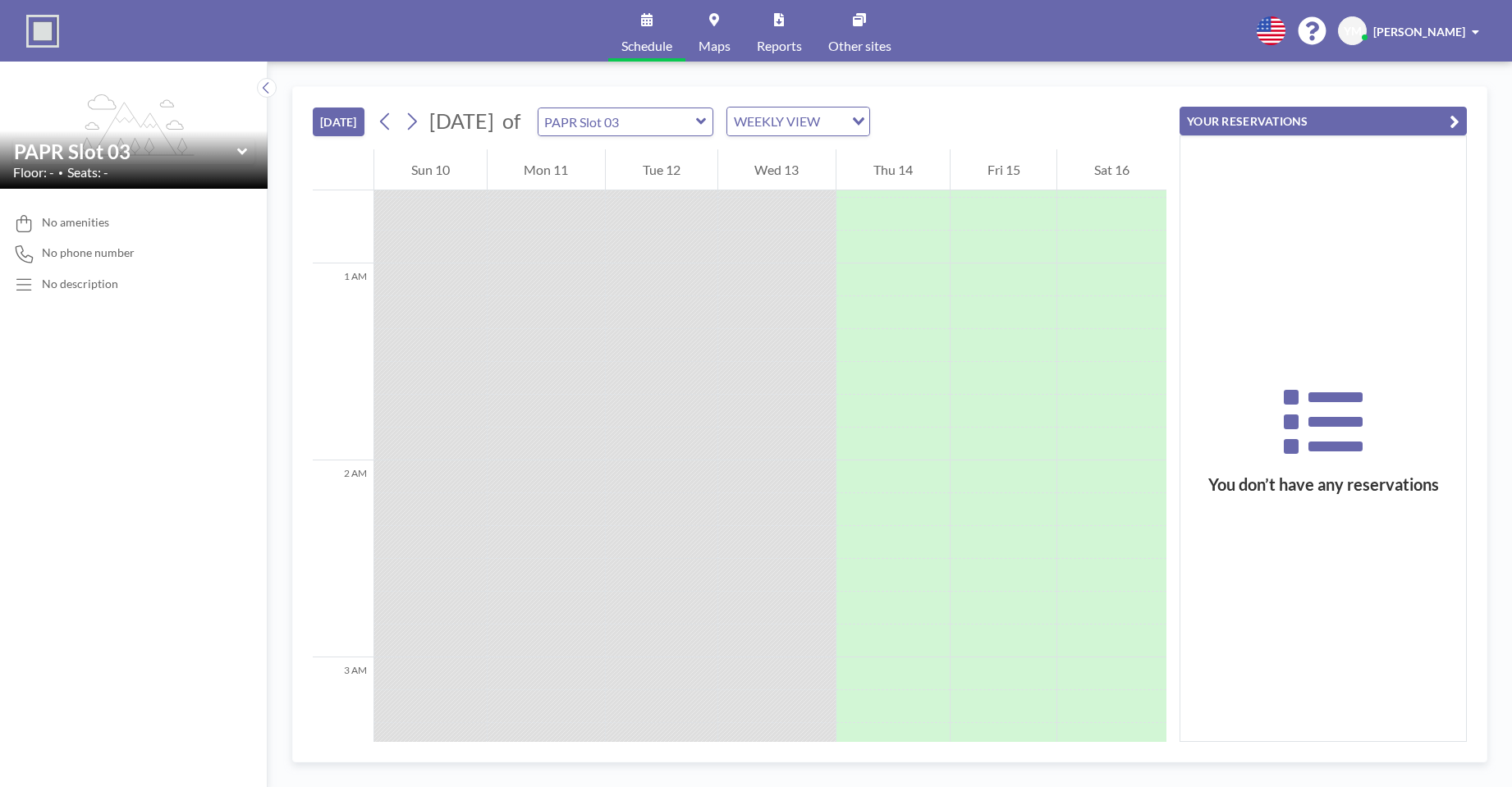
scroll to position [0, 0]
click at [714, 126] on div "PAPR Slot 03" at bounding box center [626, 122] width 176 height 29
click at [706, 120] on icon at bounding box center [701, 121] width 10 height 7
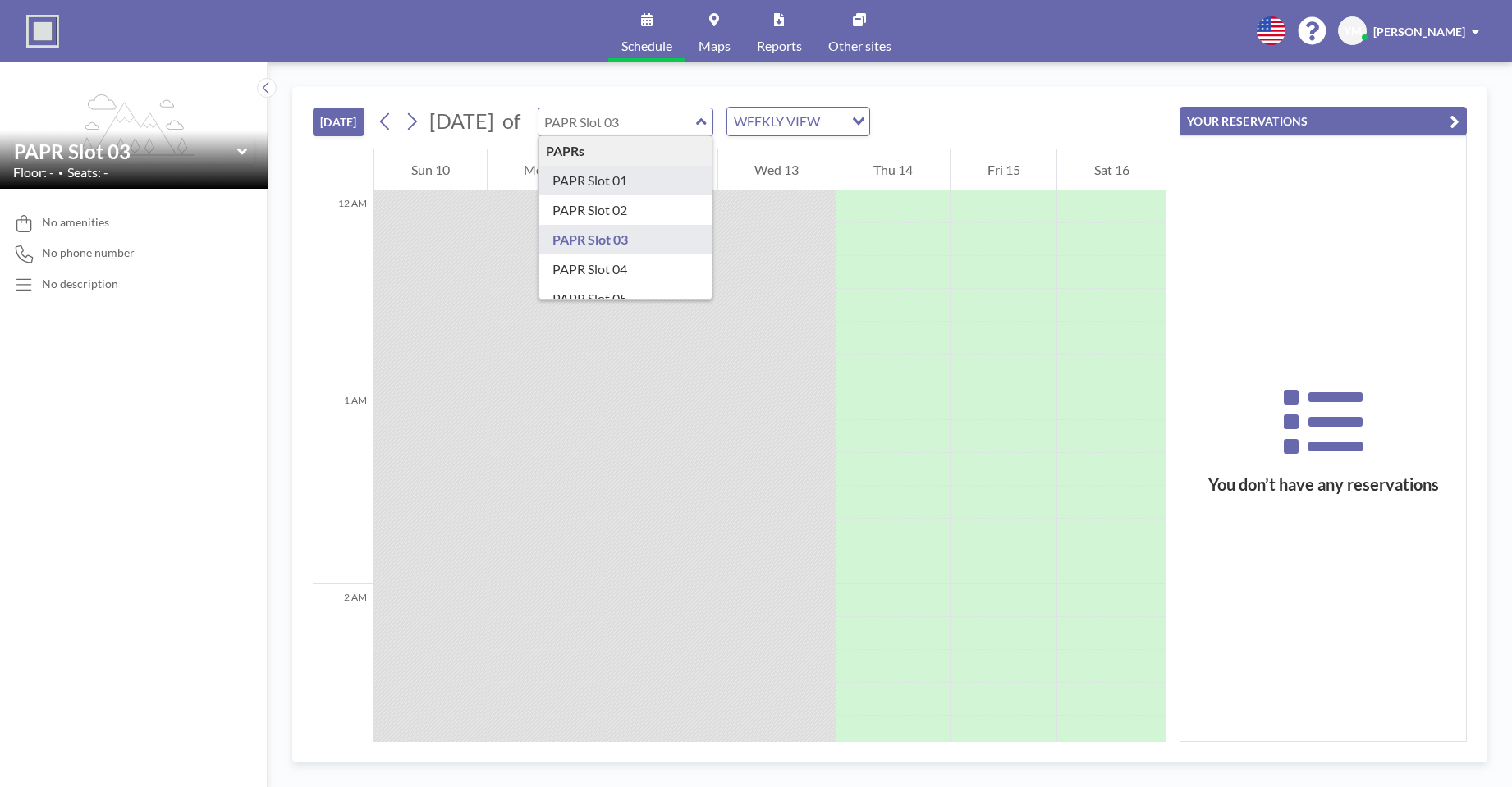
type input "PAPR Slot 01"
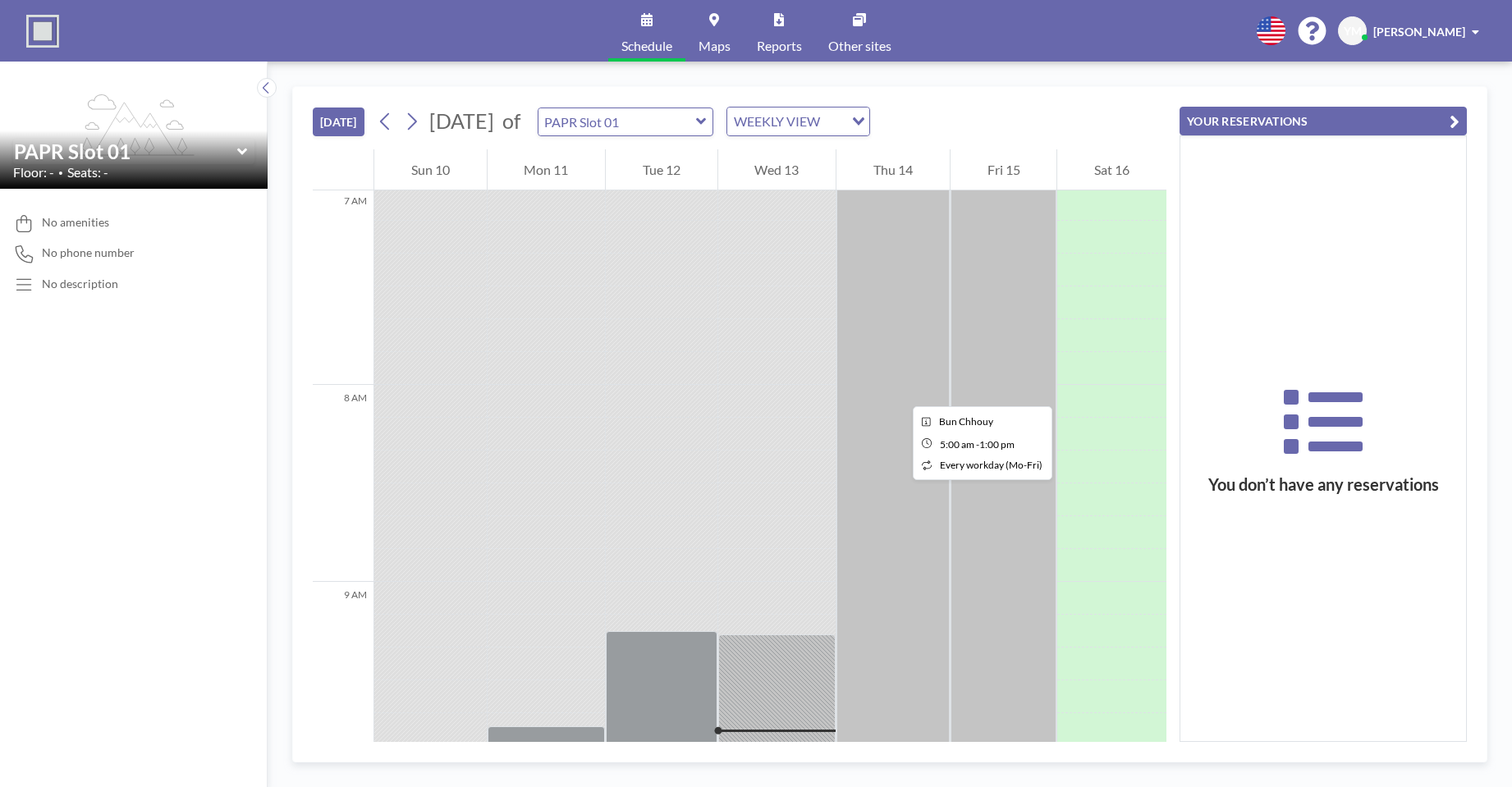
scroll to position [1231, 0]
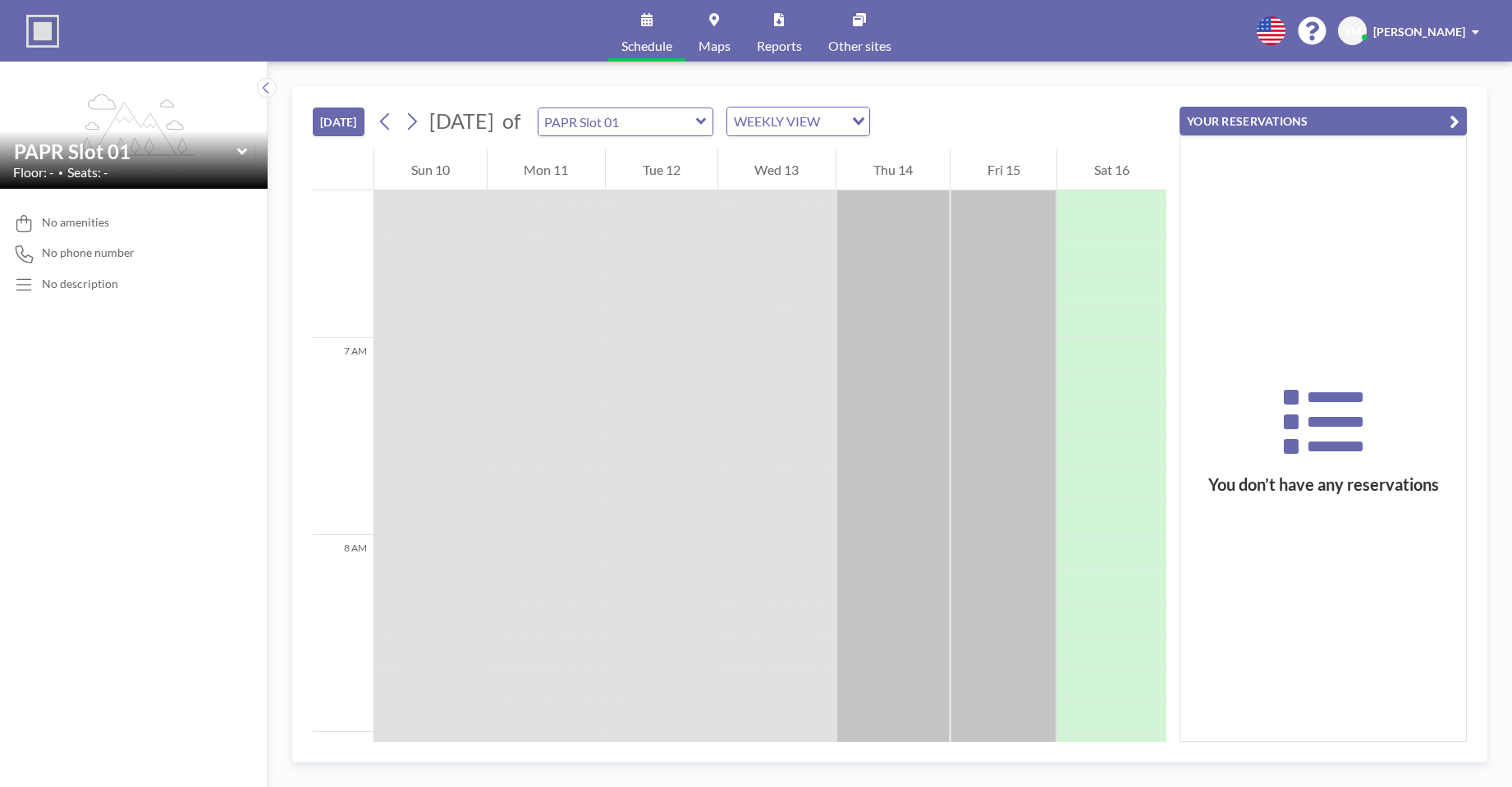
click at [714, 126] on div "PAPR Slot 01" at bounding box center [626, 122] width 176 height 29
click at [707, 126] on icon at bounding box center [701, 121] width 11 height 16
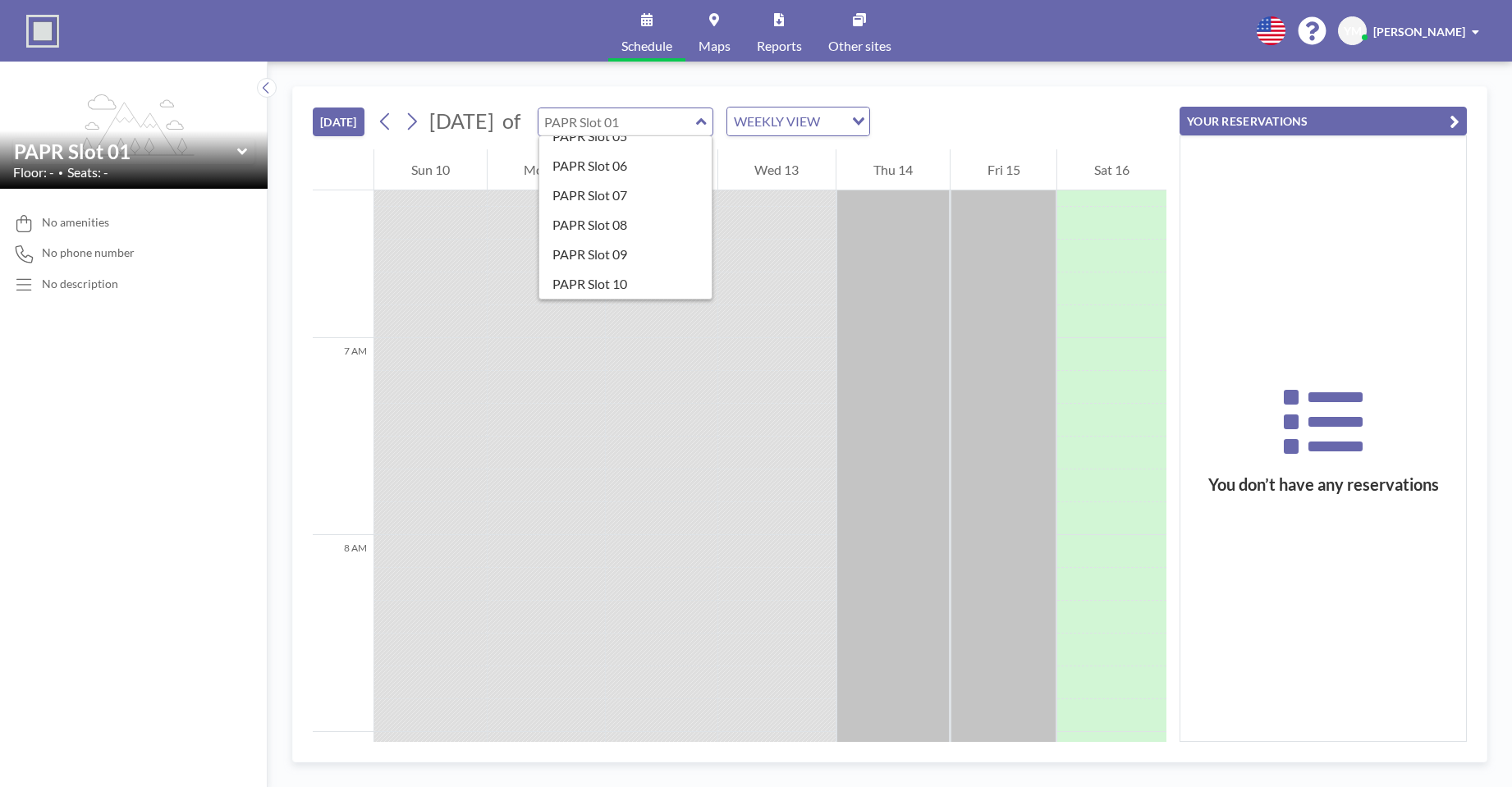
scroll to position [171, 0]
type input "PAPR Slot 08"
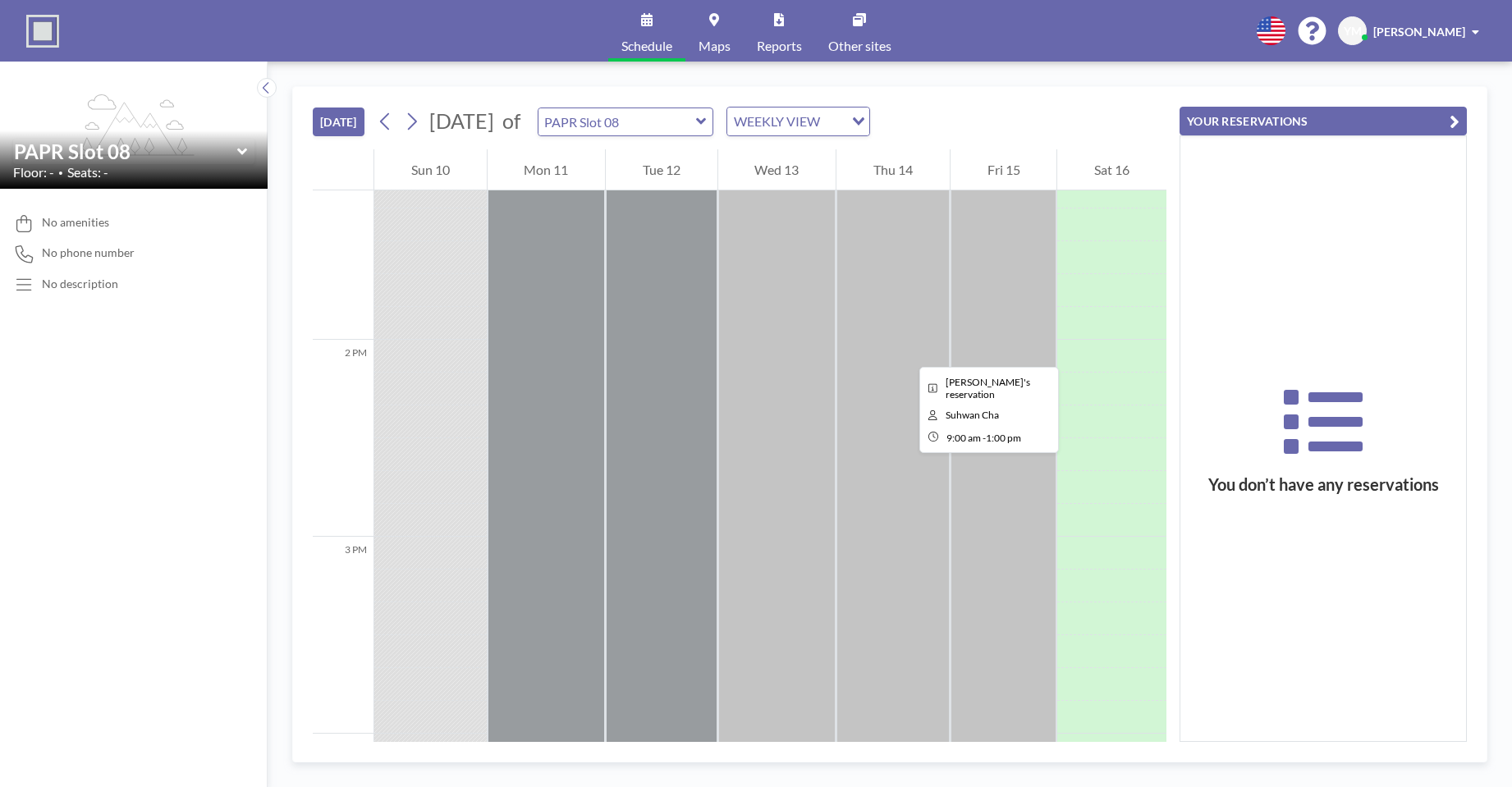
scroll to position [2610, 0]
click at [707, 125] on icon at bounding box center [701, 121] width 11 height 16
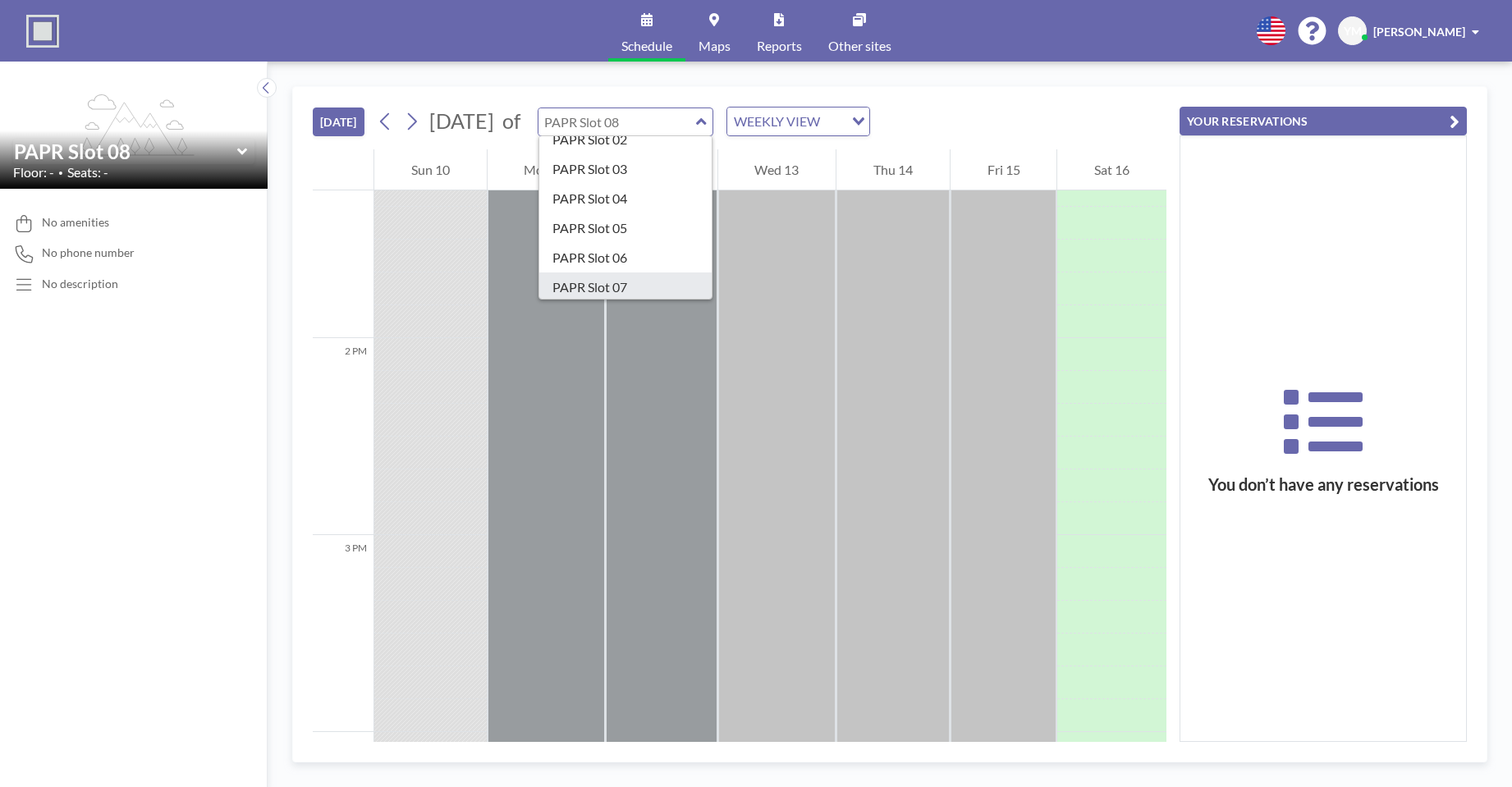
scroll to position [171, 0]
type input "PAPR Slot 07"
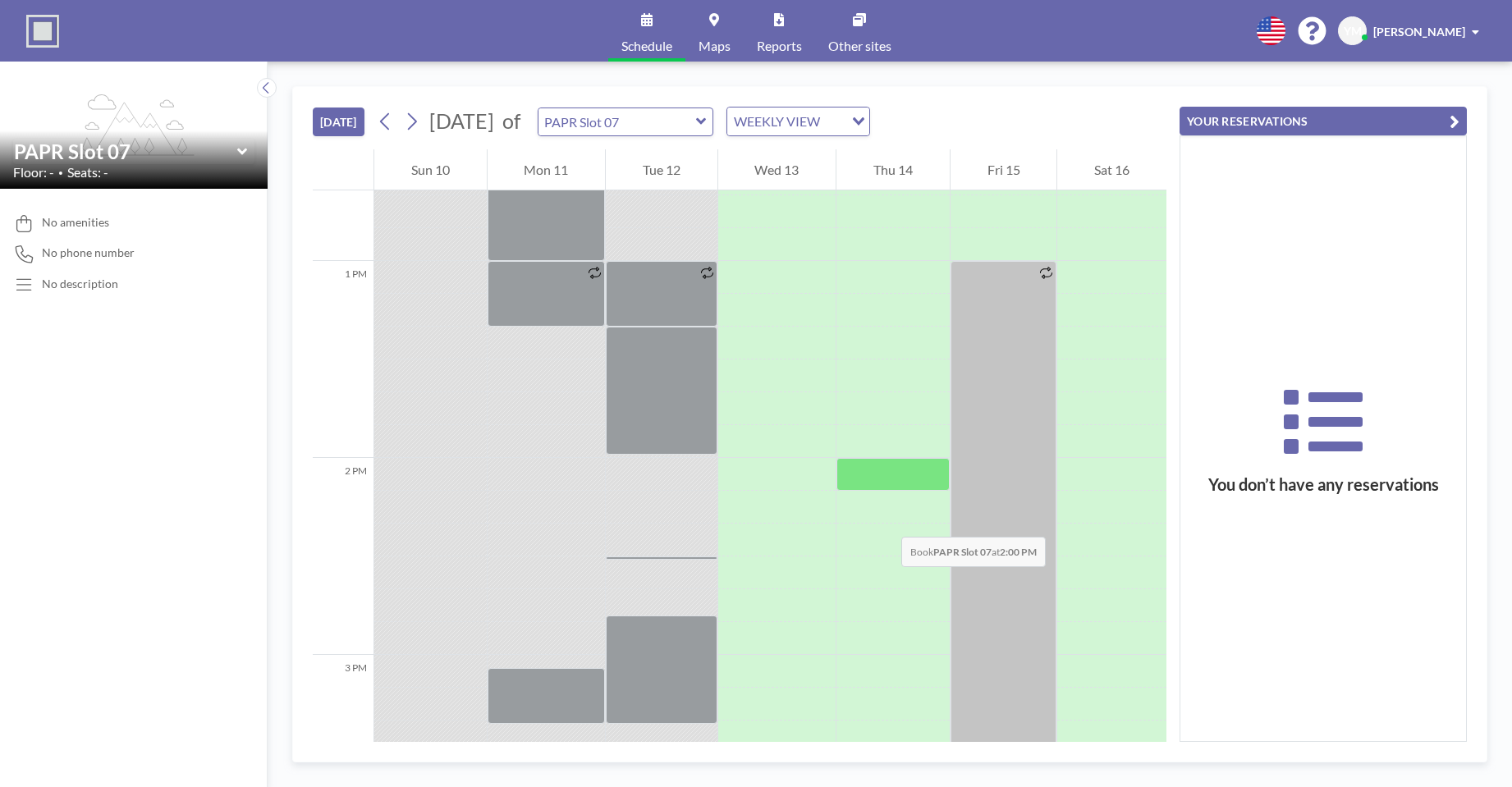
scroll to position [2452, 0]
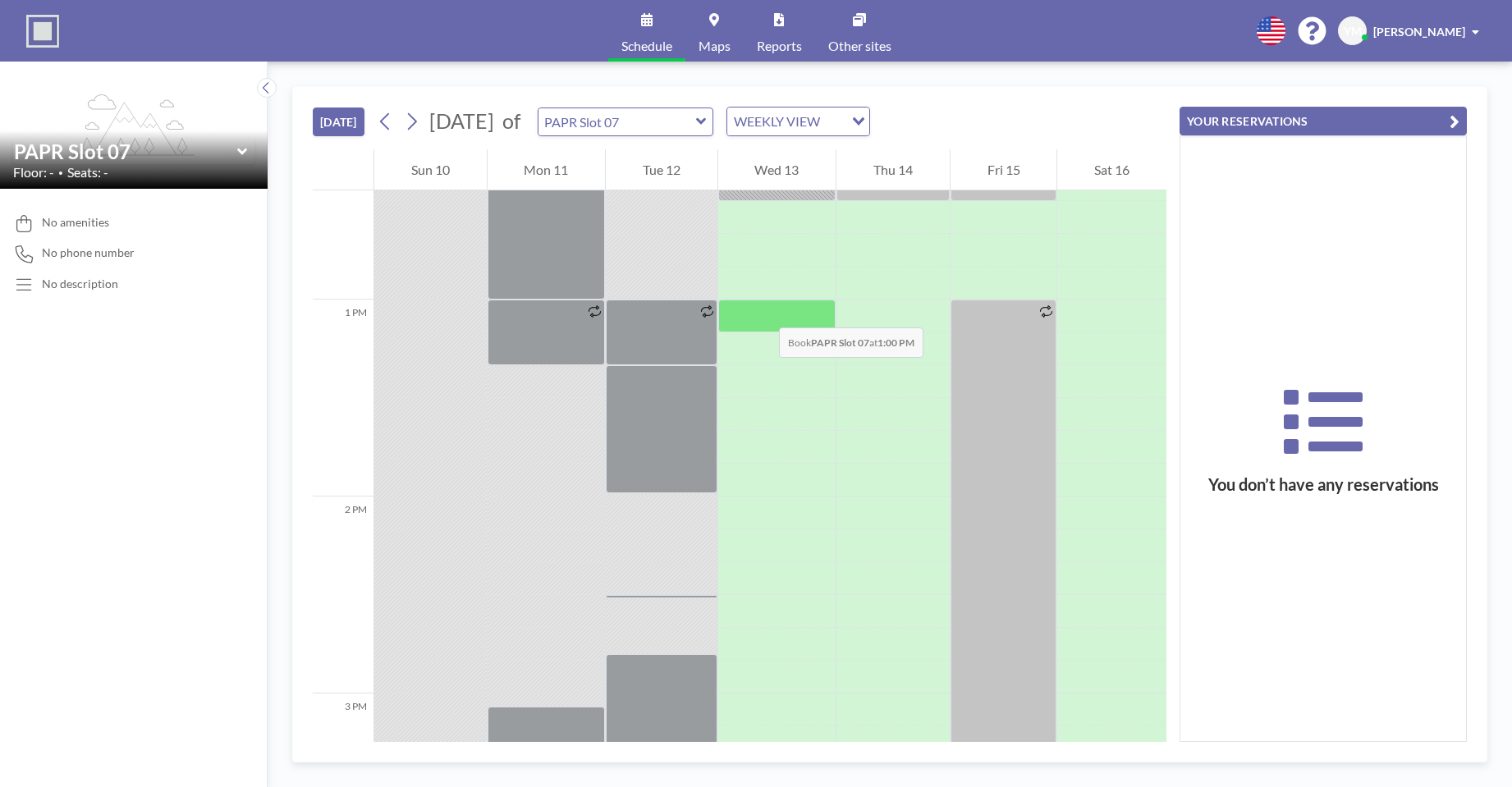
click at [763, 311] on div at bounding box center [777, 316] width 118 height 33
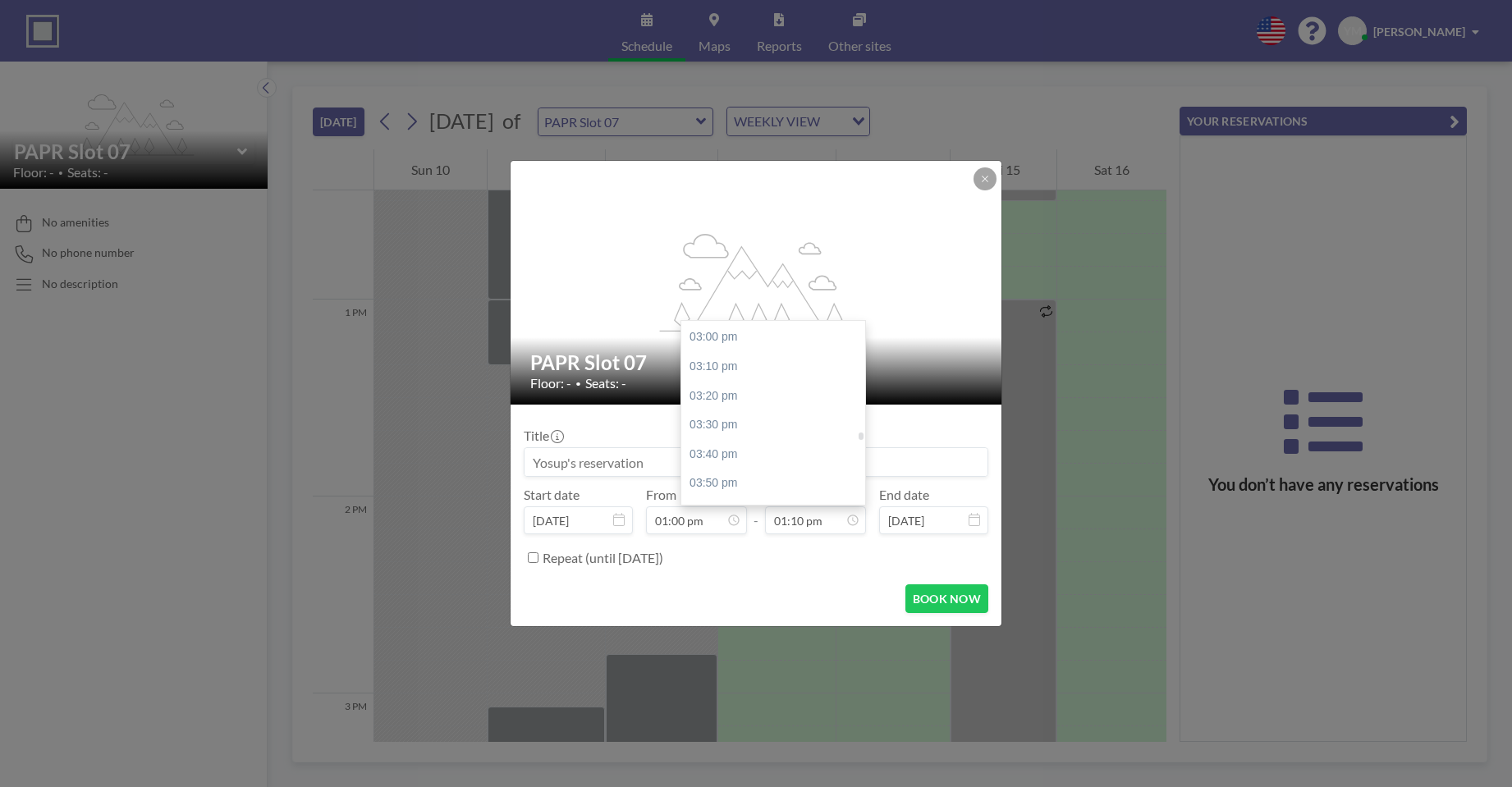
scroll to position [2882, 0]
click at [726, 438] on div "05:00 pm" at bounding box center [777, 433] width 192 height 29
type input "05:00 pm"
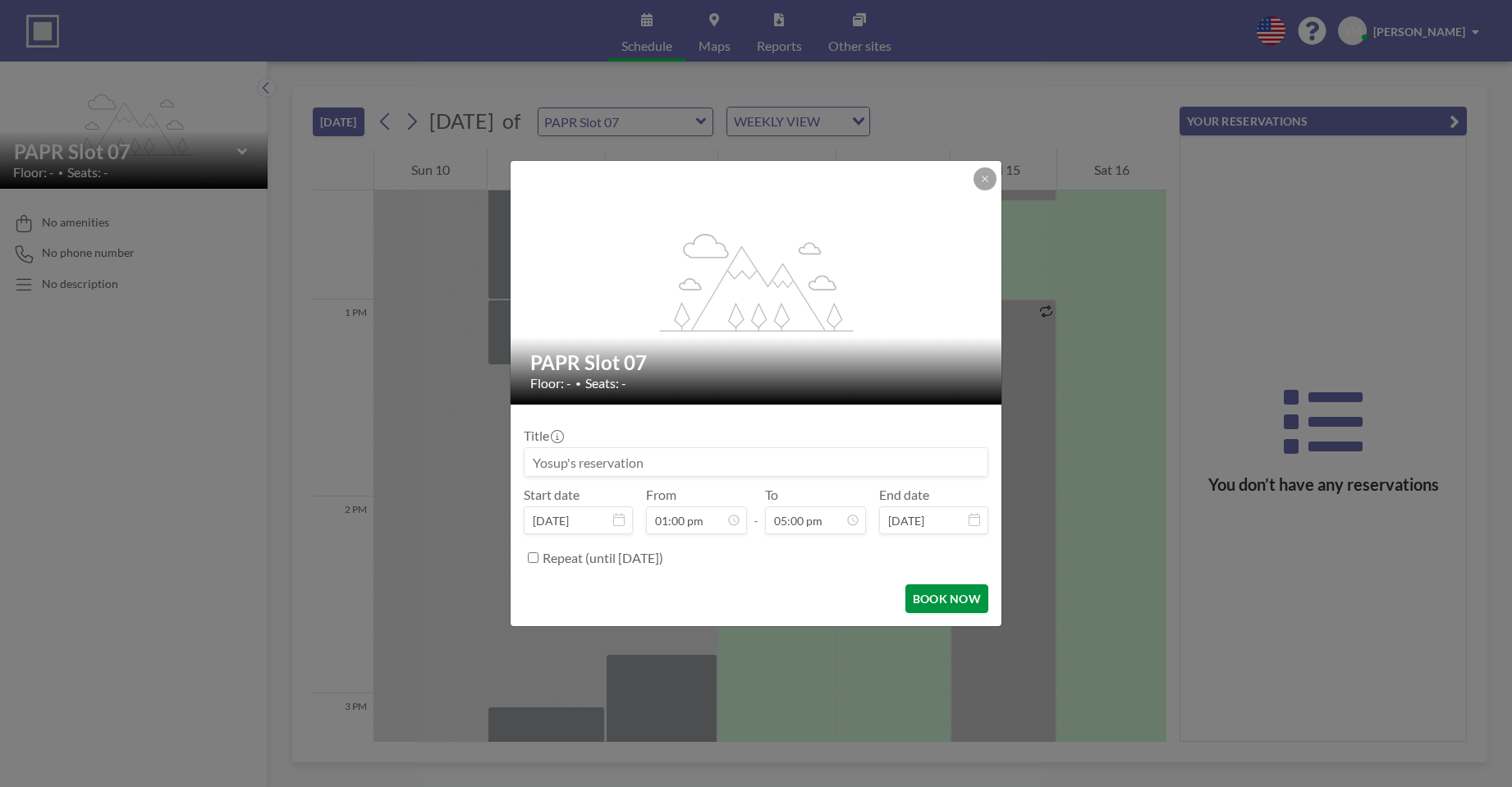
click at [929, 603] on button "BOOK NOW" at bounding box center [947, 599] width 83 height 29
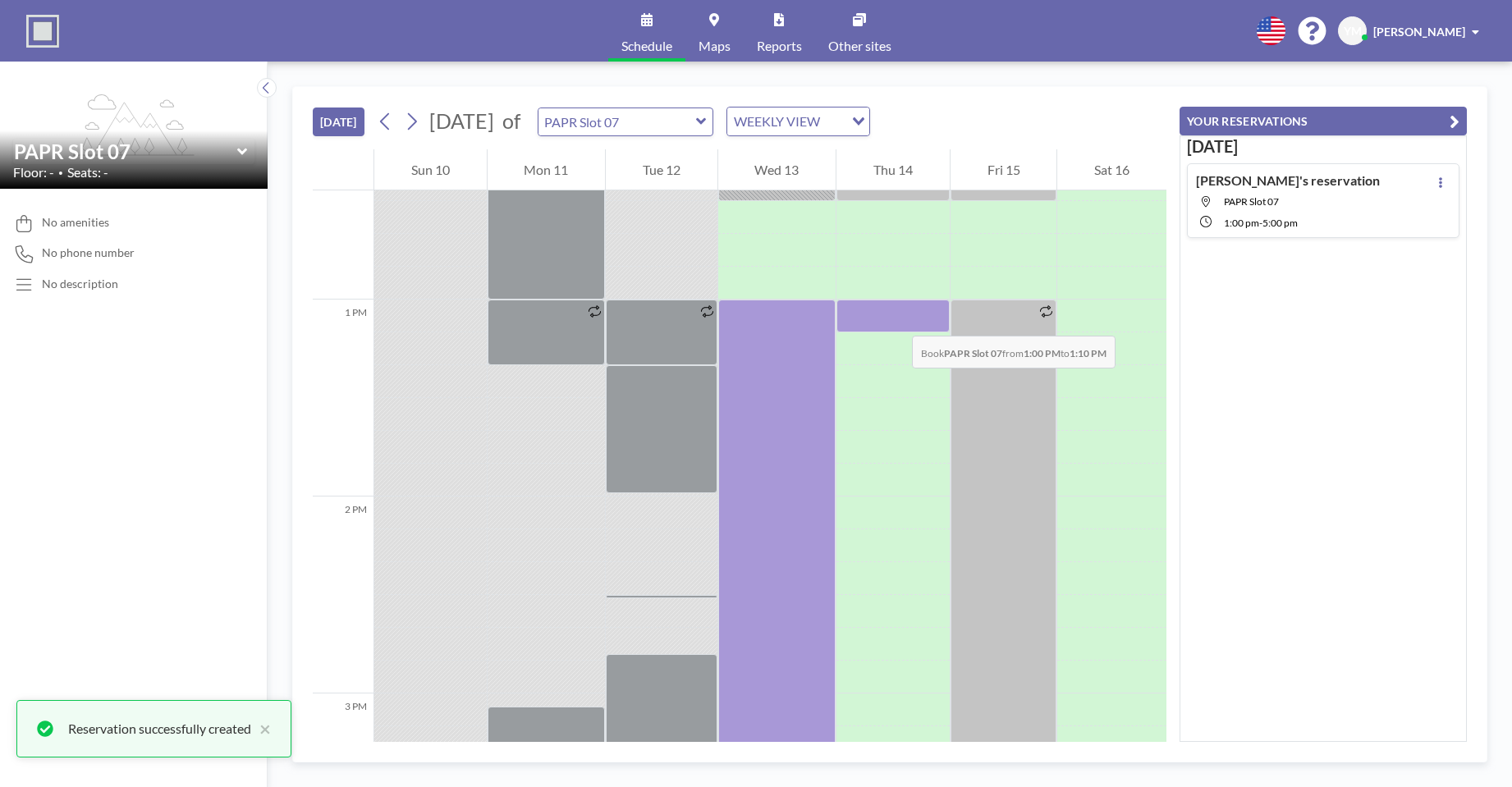
click at [896, 319] on div at bounding box center [893, 316] width 113 height 33
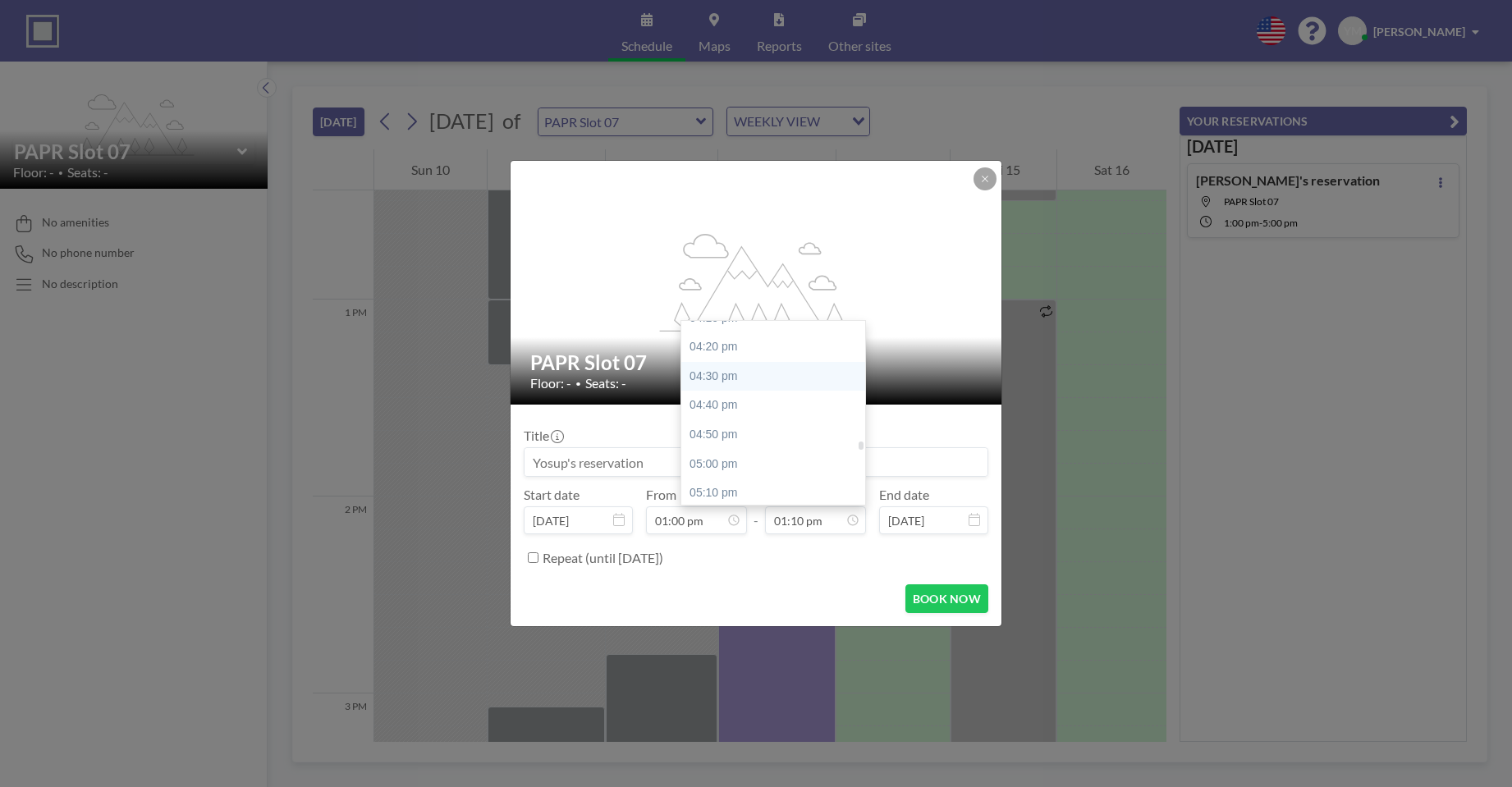
scroll to position [2965, 0]
click at [718, 357] on div "05:00 pm" at bounding box center [777, 351] width 192 height 29
type input "05:00 pm"
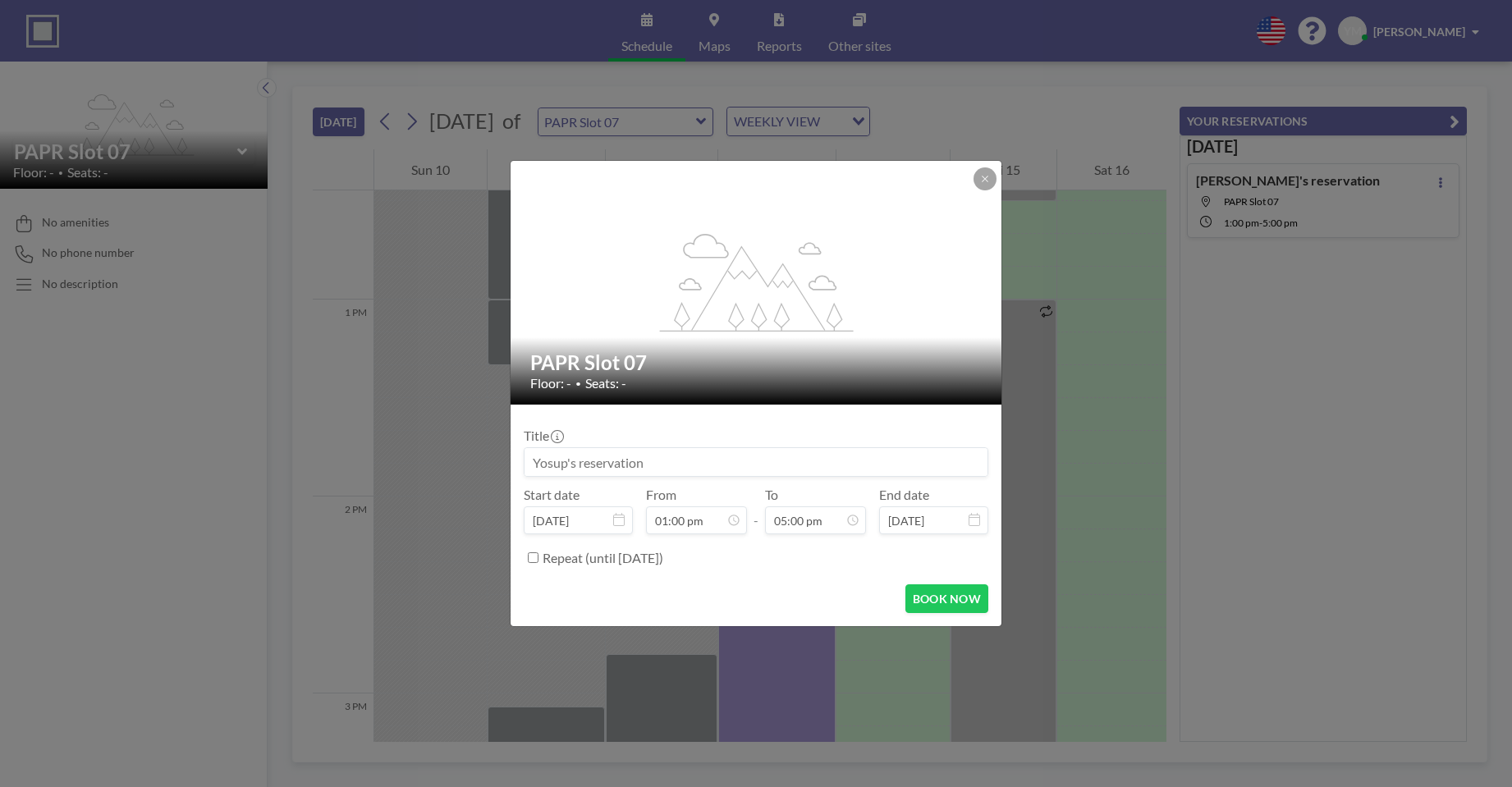
scroll to position [2980, 0]
click at [943, 611] on button "BOOK NOW" at bounding box center [947, 599] width 83 height 29
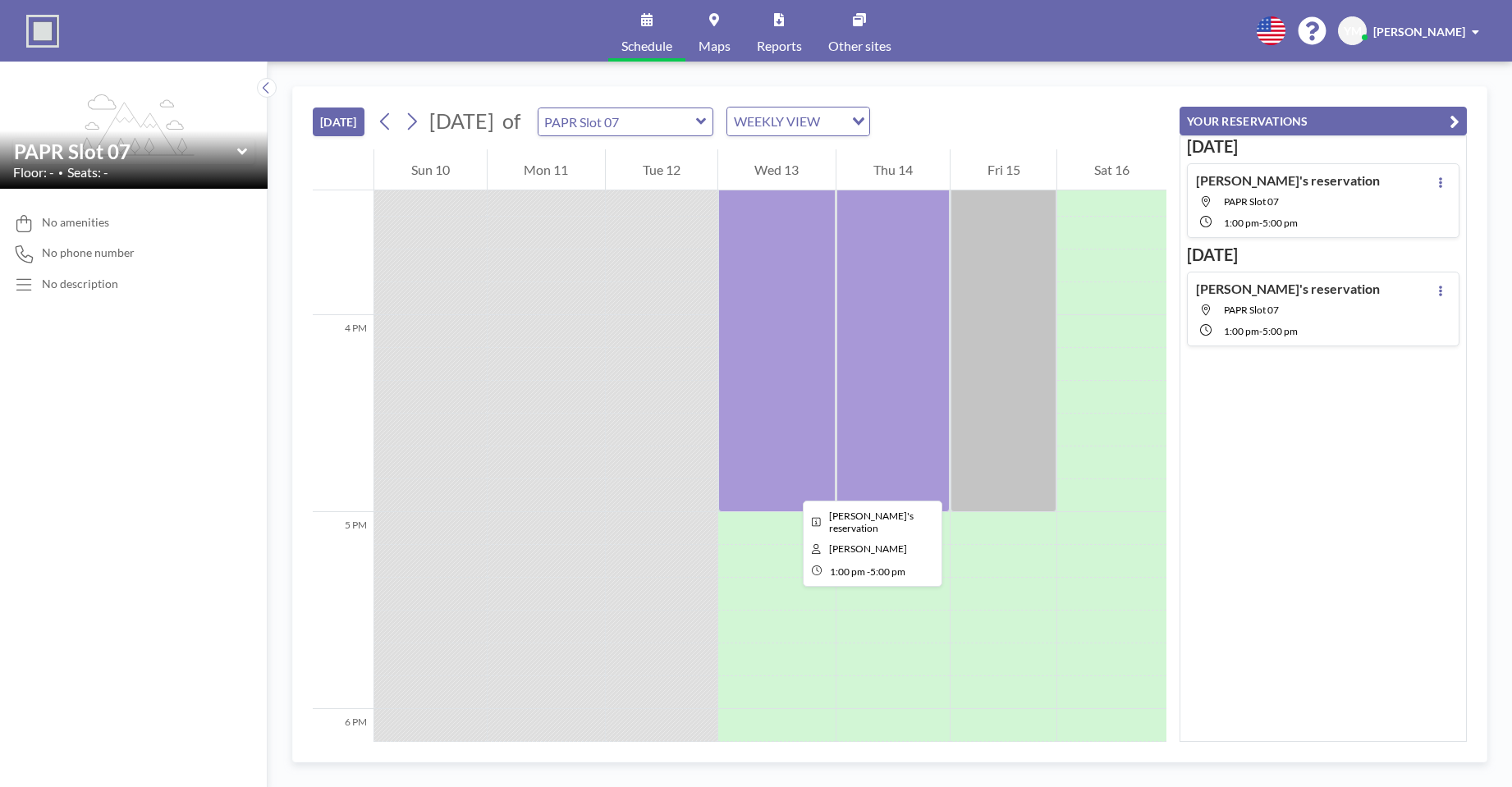
scroll to position [3026, 0]
click at [714, 133] on div "PAPR Slot 07" at bounding box center [626, 122] width 176 height 29
click at [707, 123] on icon at bounding box center [701, 121] width 11 height 16
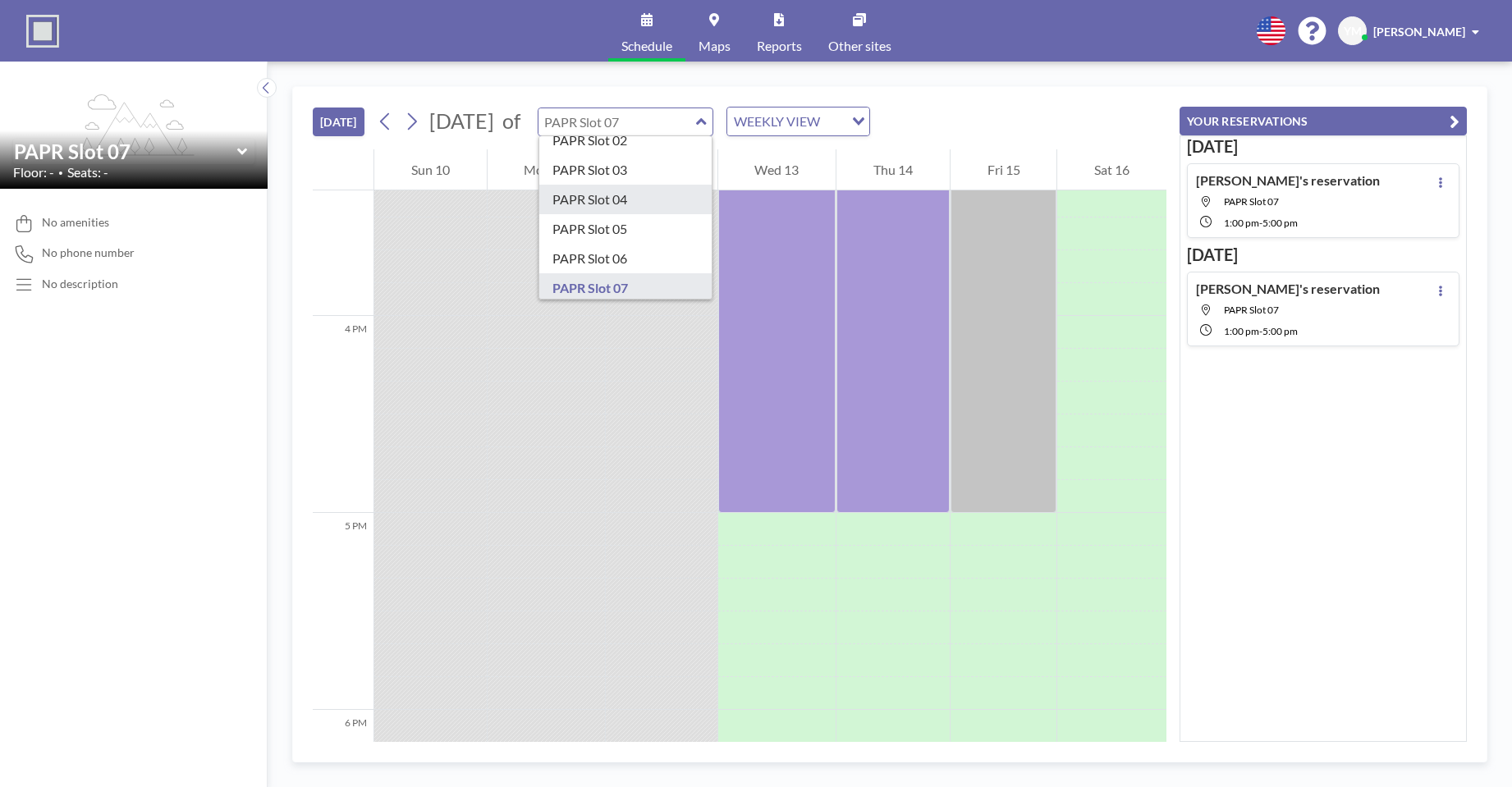
scroll to position [171, 0]
type input "PAPR Slot 08"
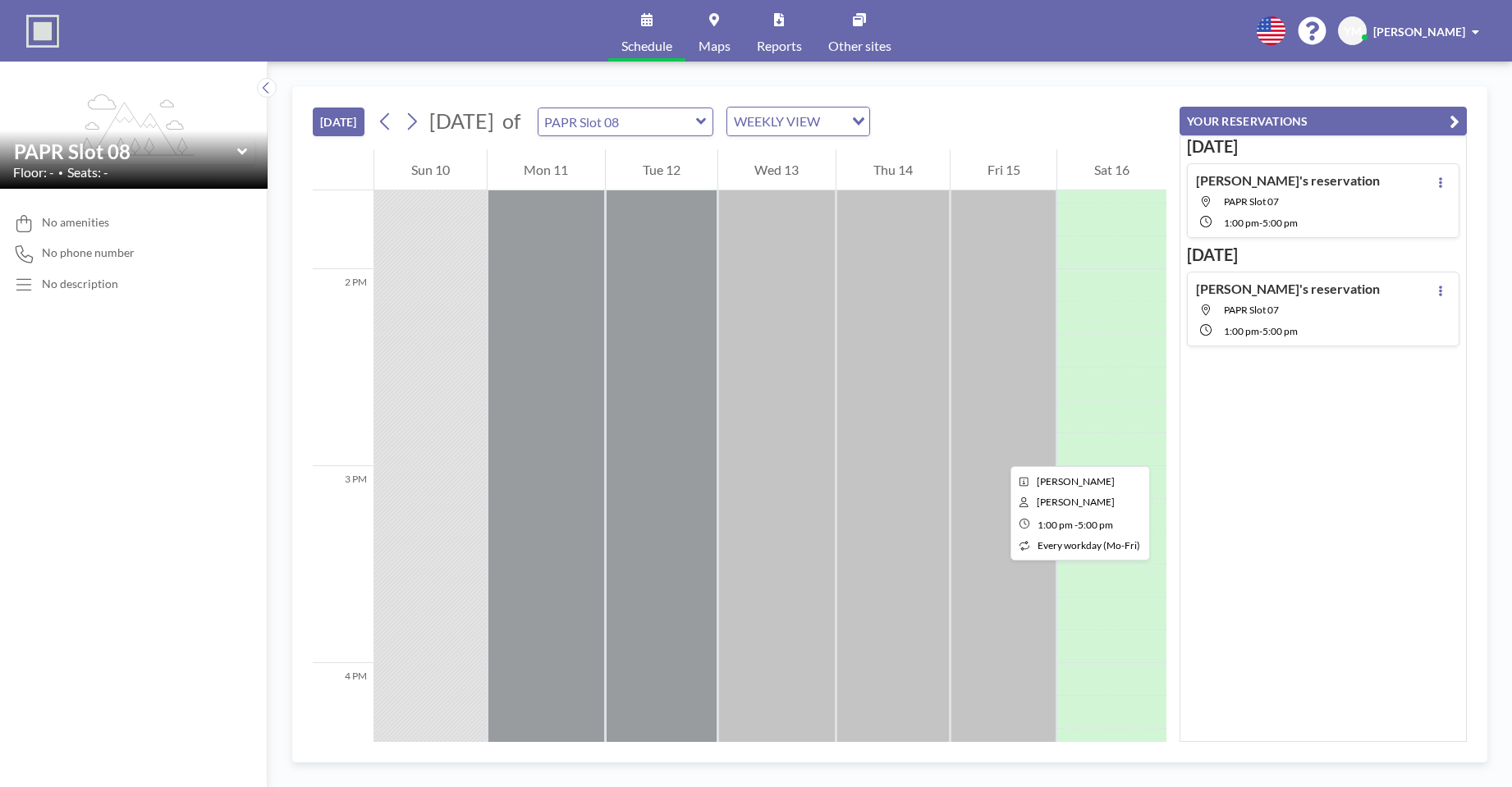
scroll to position [2939, 0]
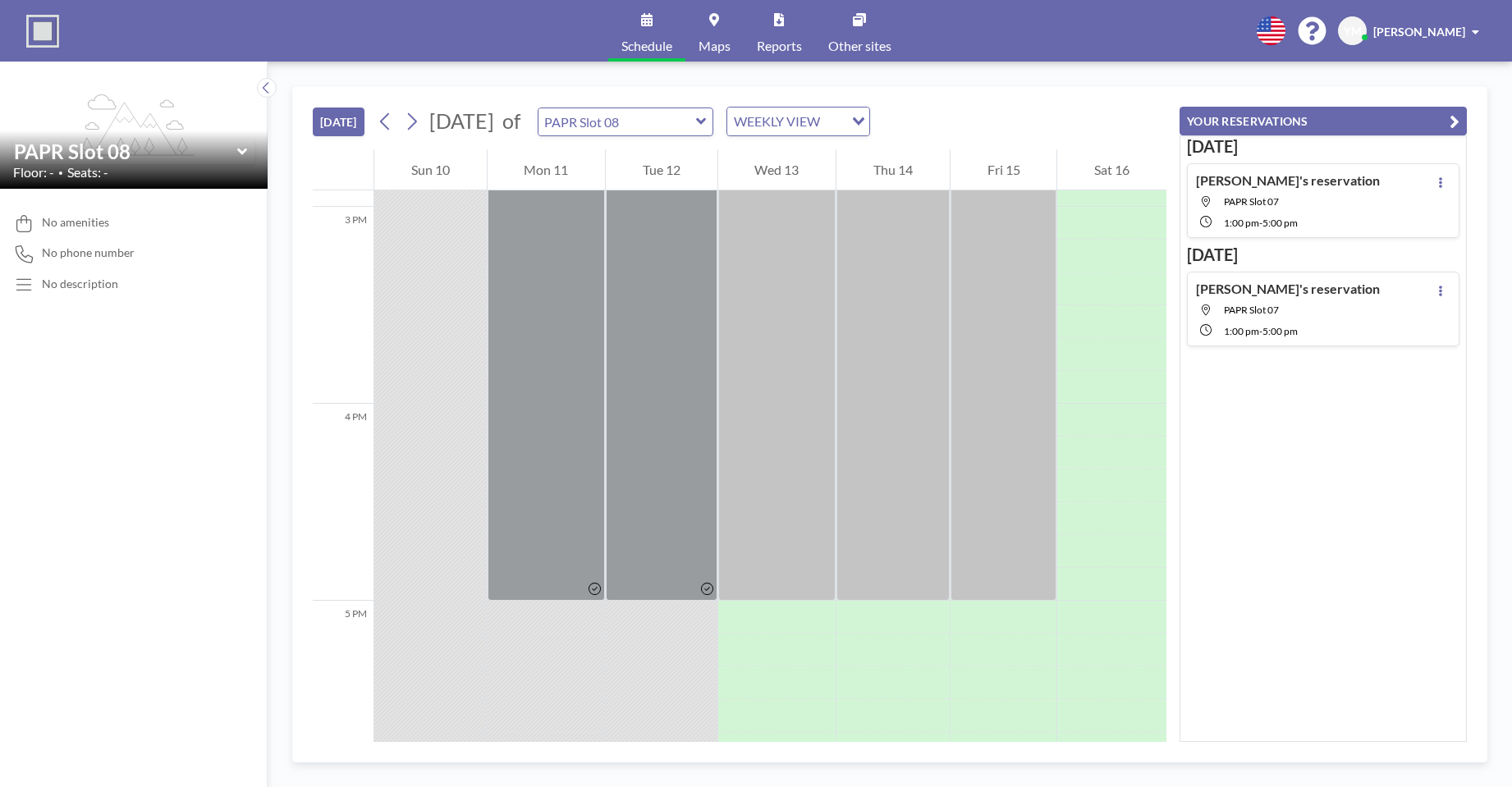
click at [714, 129] on div "PAPR Slot 08" at bounding box center [626, 122] width 176 height 29
click at [696, 119] on input "text" at bounding box center [617, 122] width 158 height 27
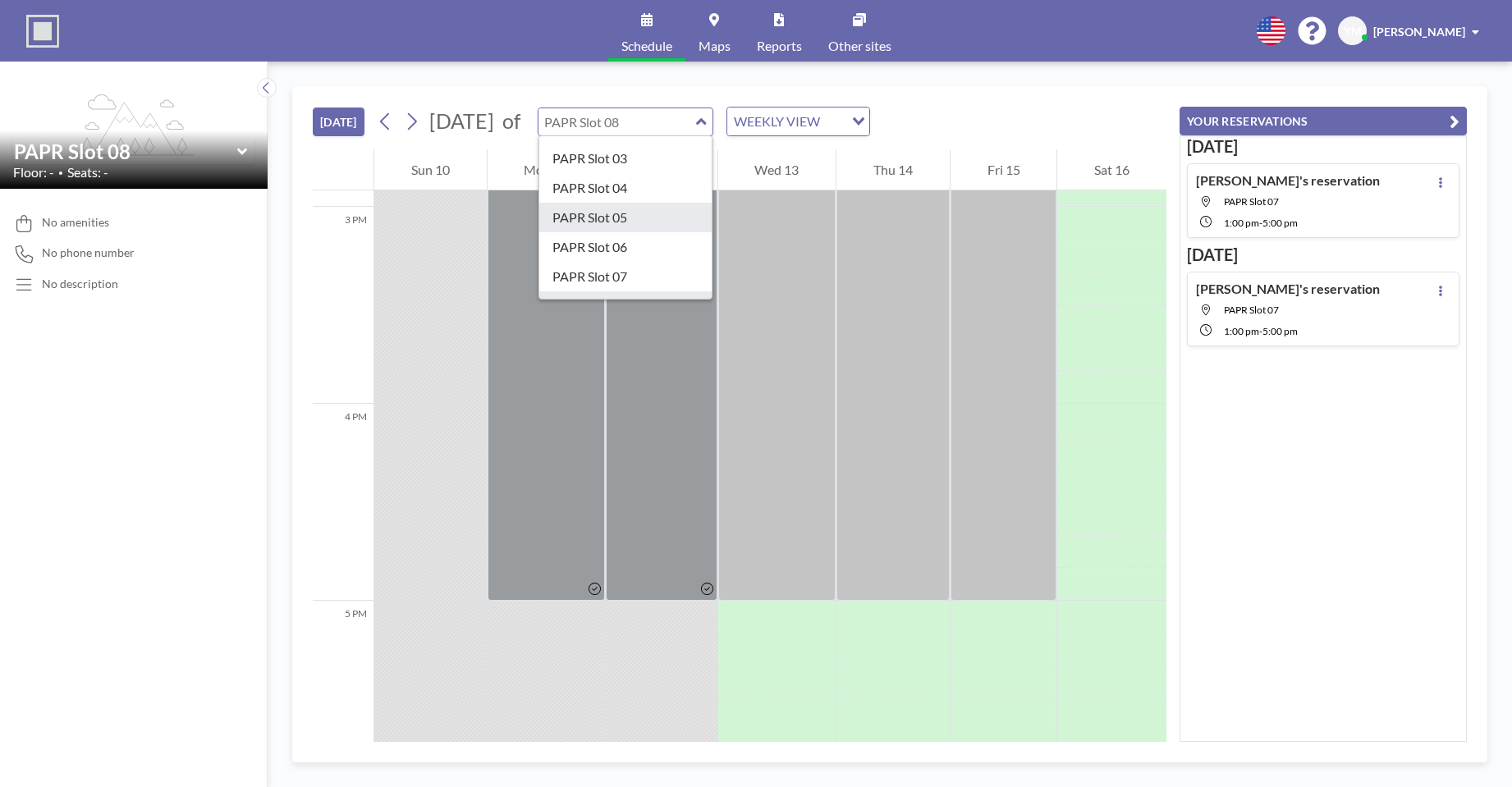
scroll to position [171, 0]
type input "PAPR Slot 09"
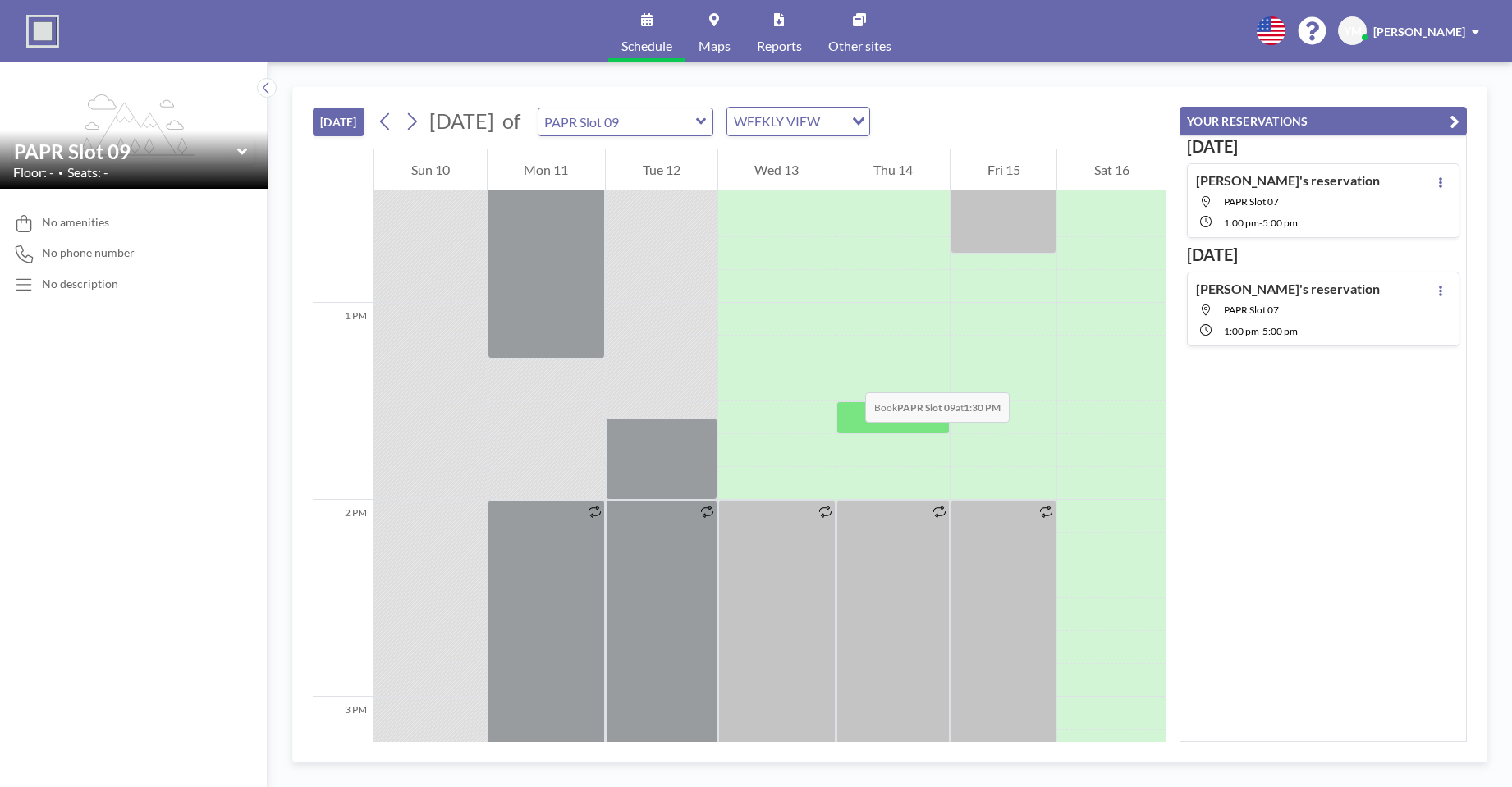
scroll to position [2528, 0]
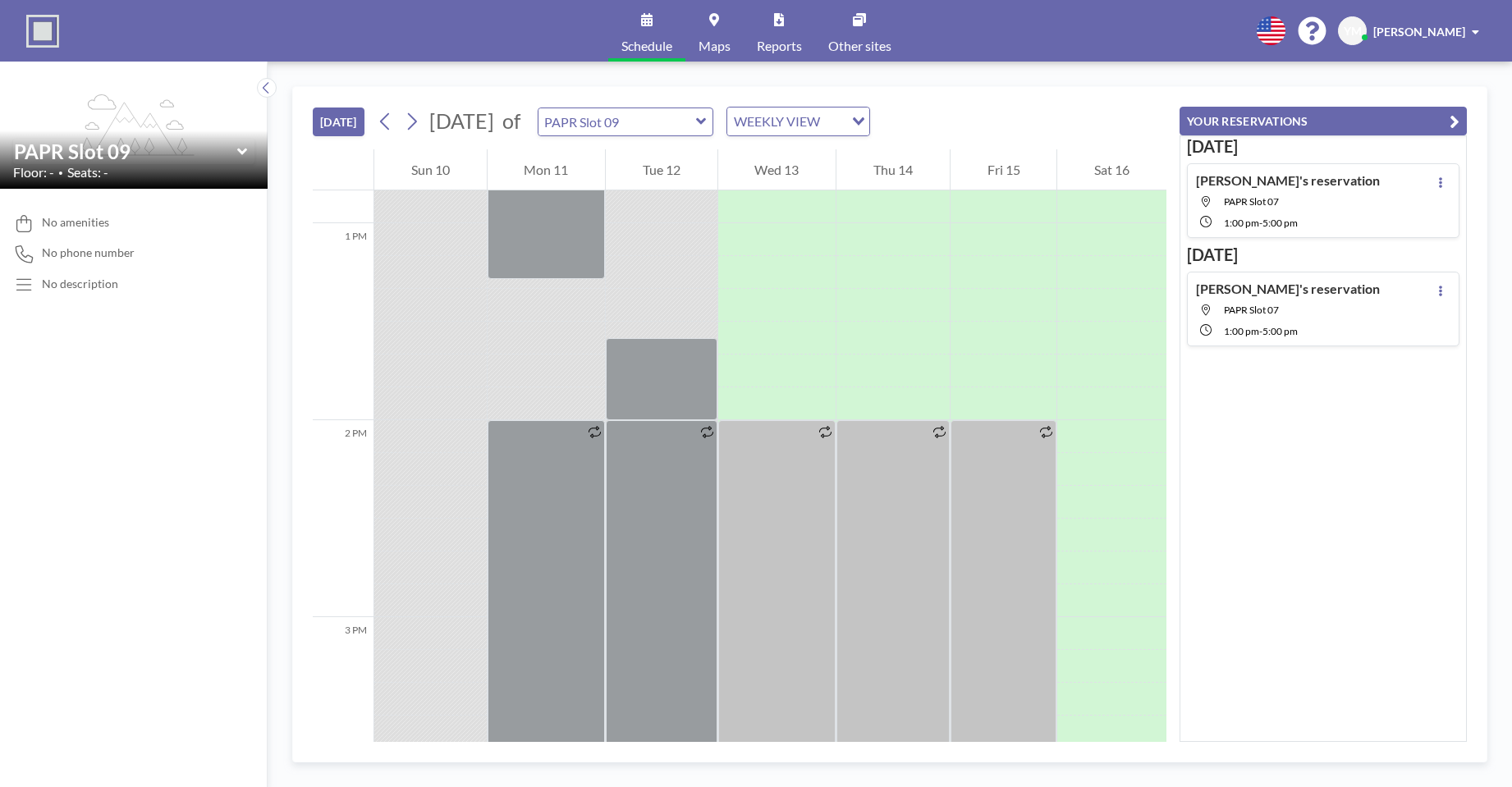
click at [707, 126] on icon at bounding box center [701, 121] width 11 height 16
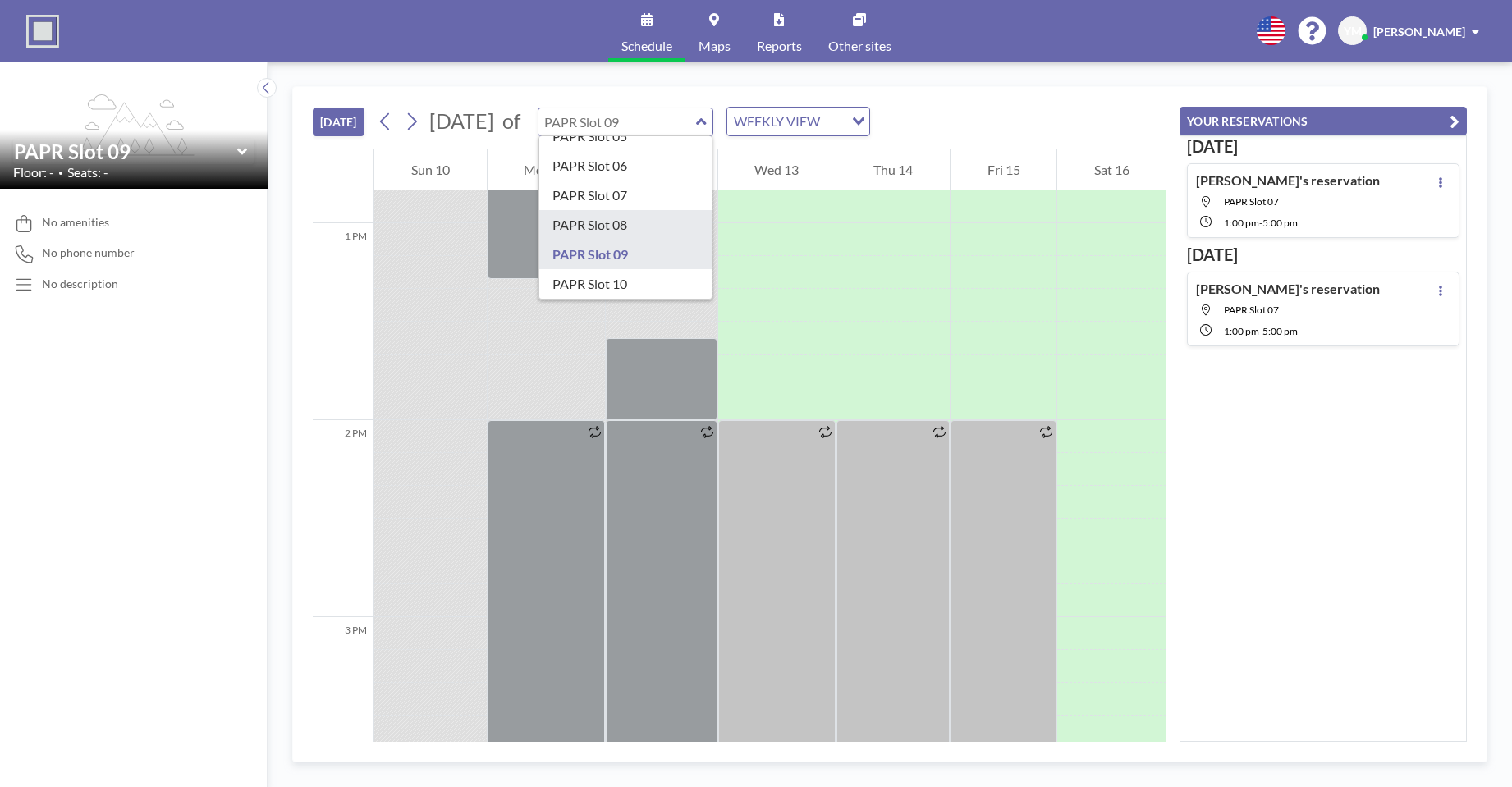
scroll to position [171, 0]
type input "PAPR Slot 06"
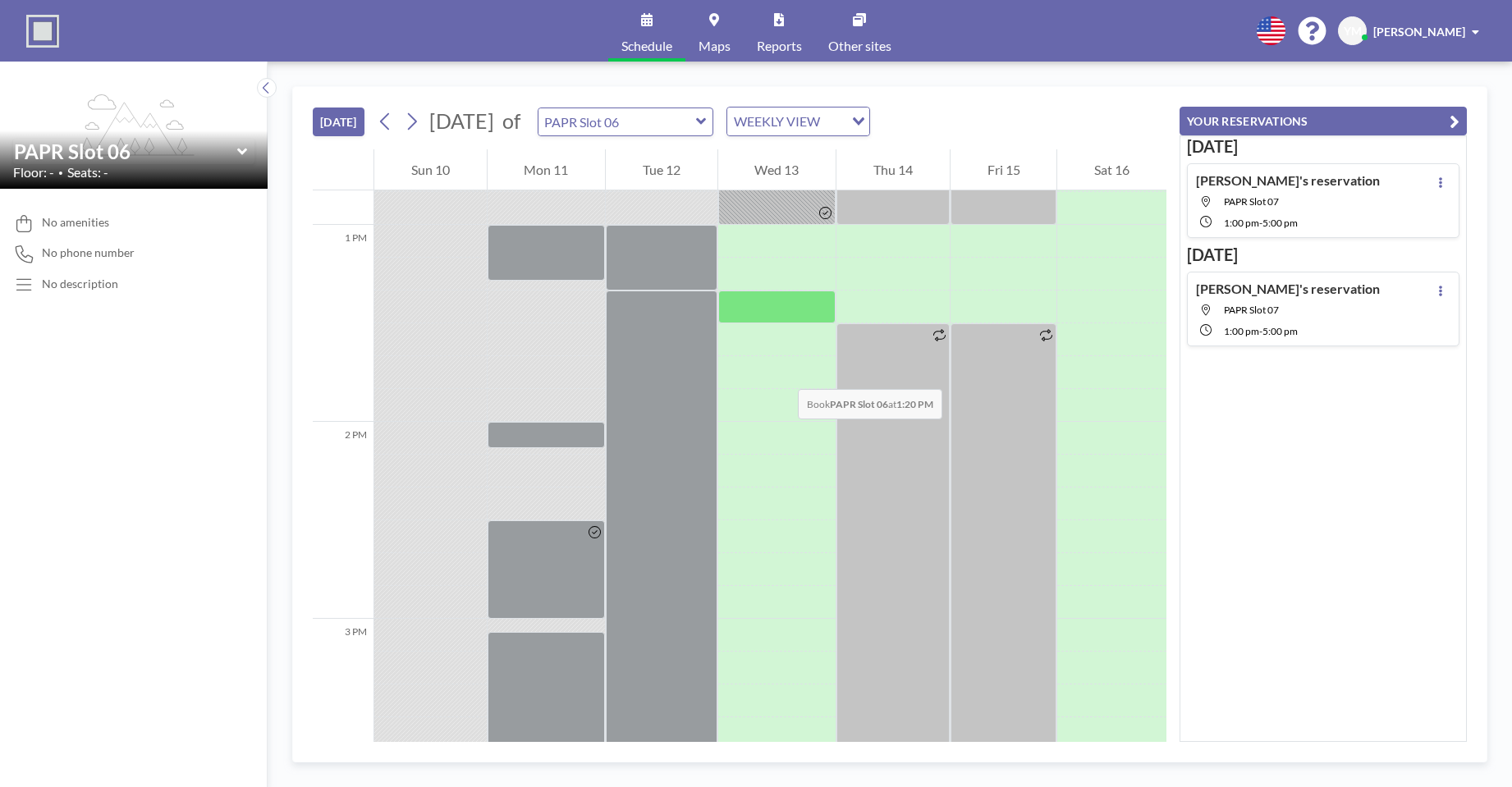
scroll to position [2446, 0]
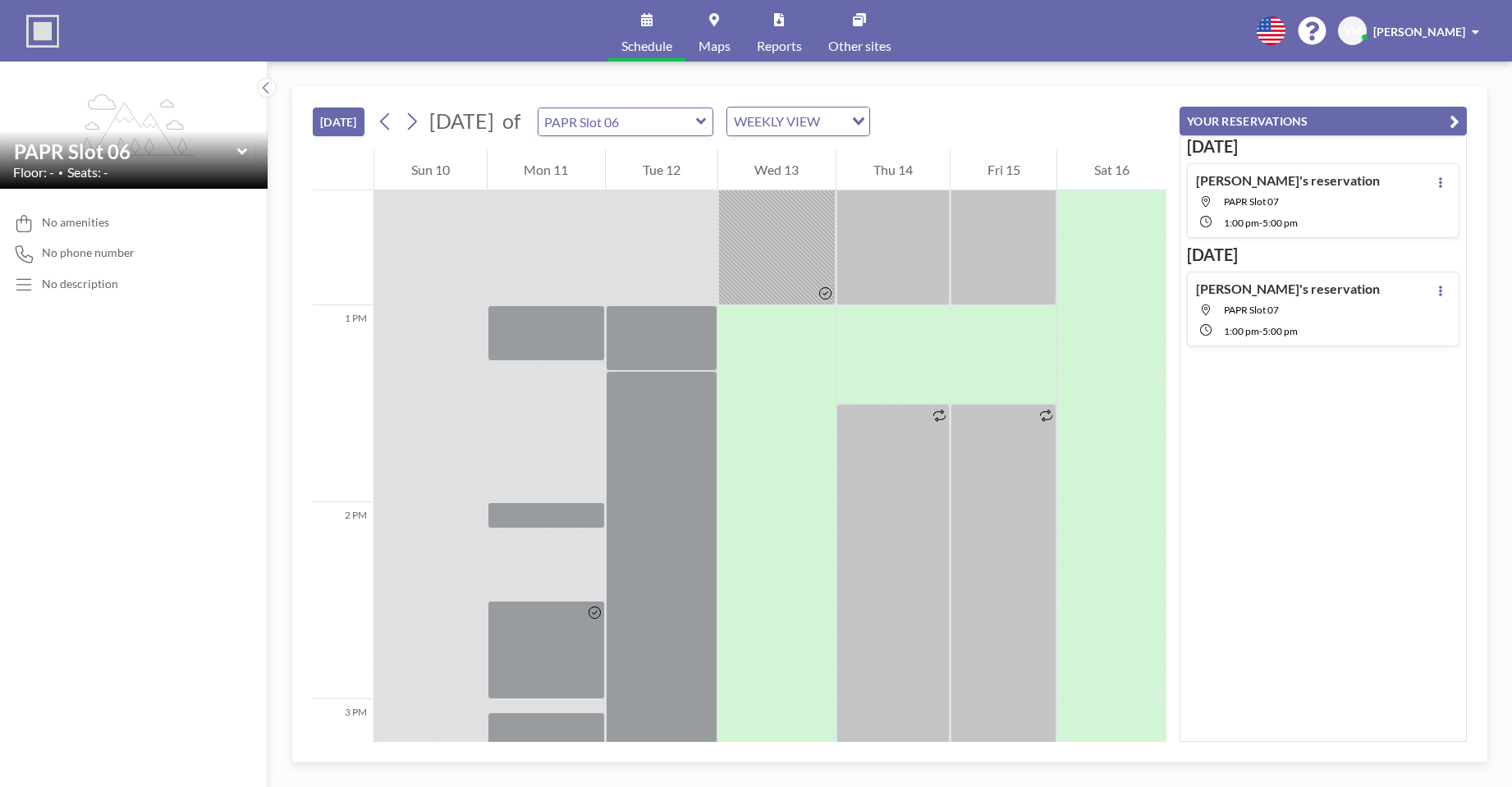
click at [714, 121] on div "PAPR Slot 06" at bounding box center [626, 122] width 176 height 29
click at [707, 114] on icon at bounding box center [701, 121] width 11 height 16
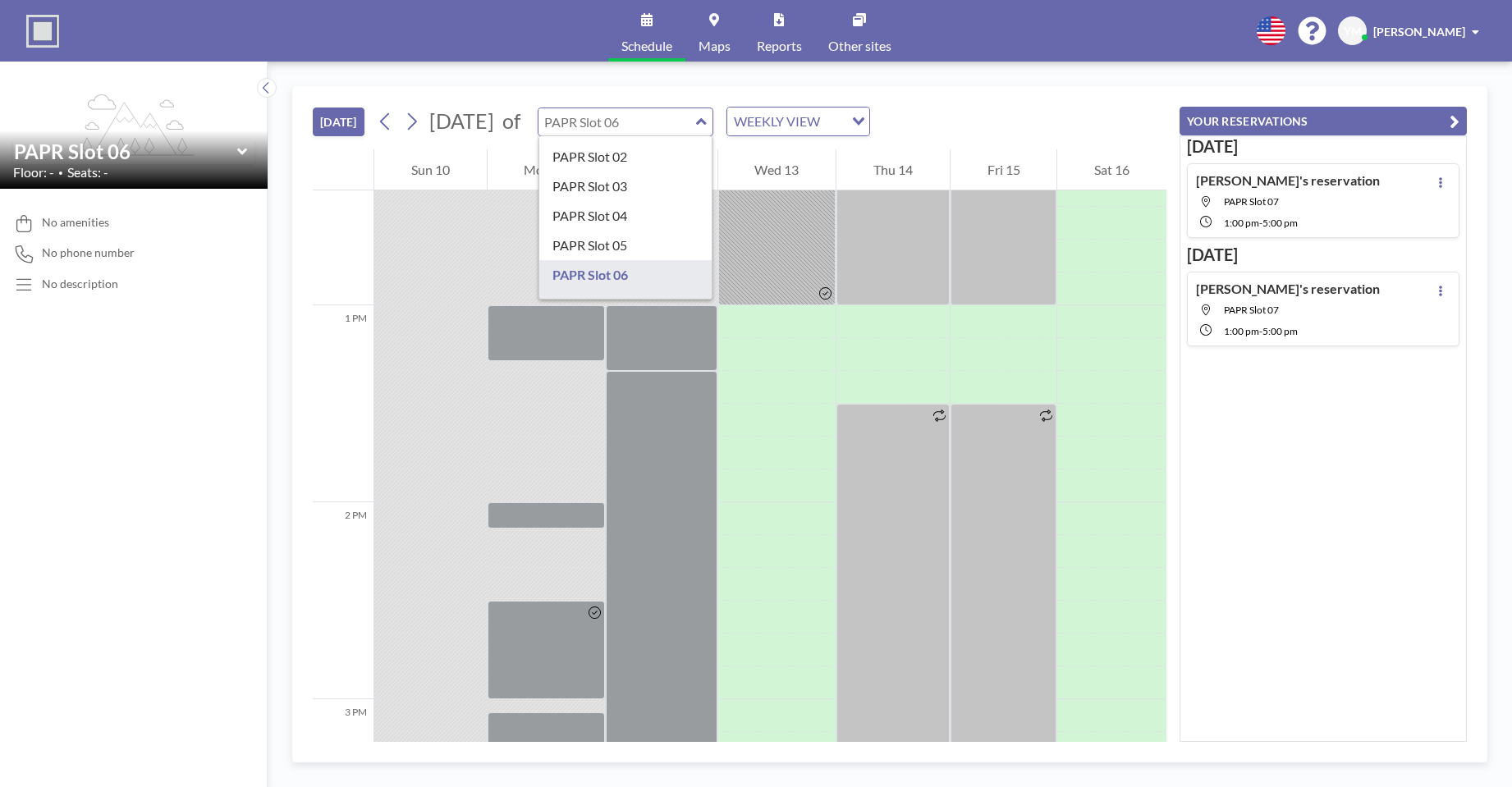
scroll to position [82, 0]
type input "PAPR Slot 05"
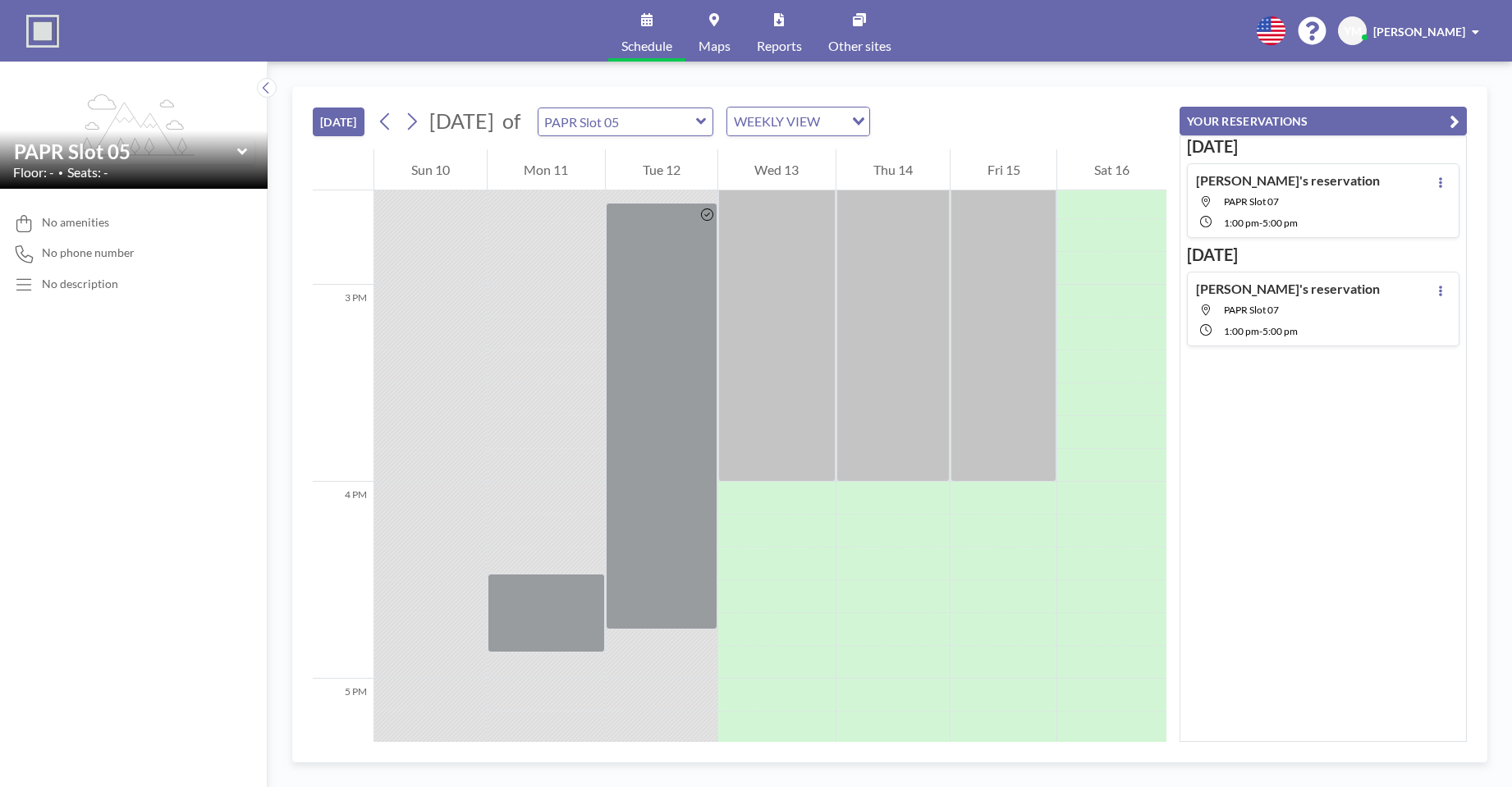
scroll to position [2856, 0]
drag, startPoint x: 751, startPoint y: 107, endPoint x: 749, endPoint y: 120, distance: 13.2
click at [714, 120] on div "PAPR Slot 05" at bounding box center [626, 122] width 176 height 29
click at [707, 123] on icon at bounding box center [701, 121] width 11 height 16
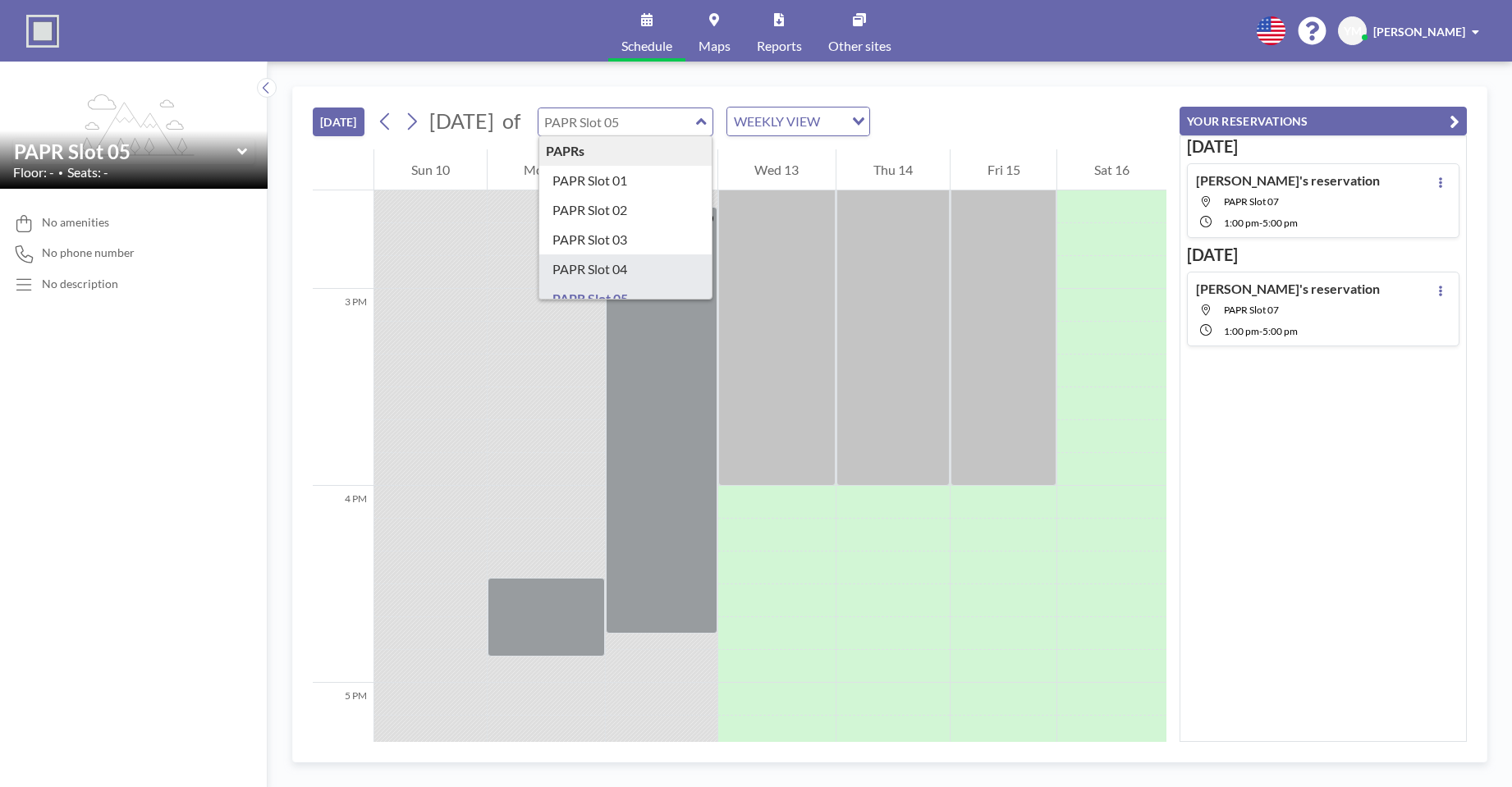
type input "PAPR Slot 04"
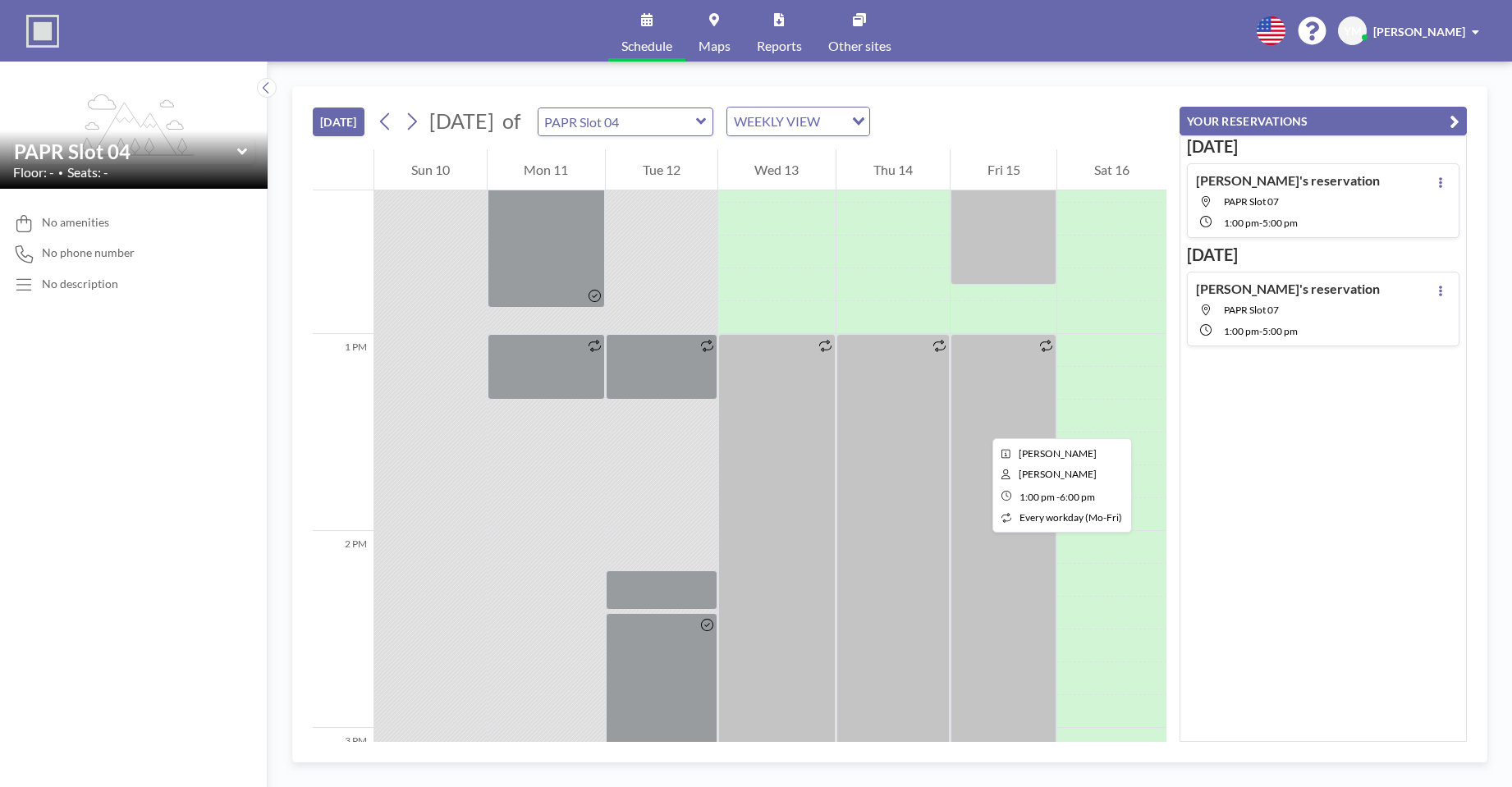
scroll to position [2446, 0]
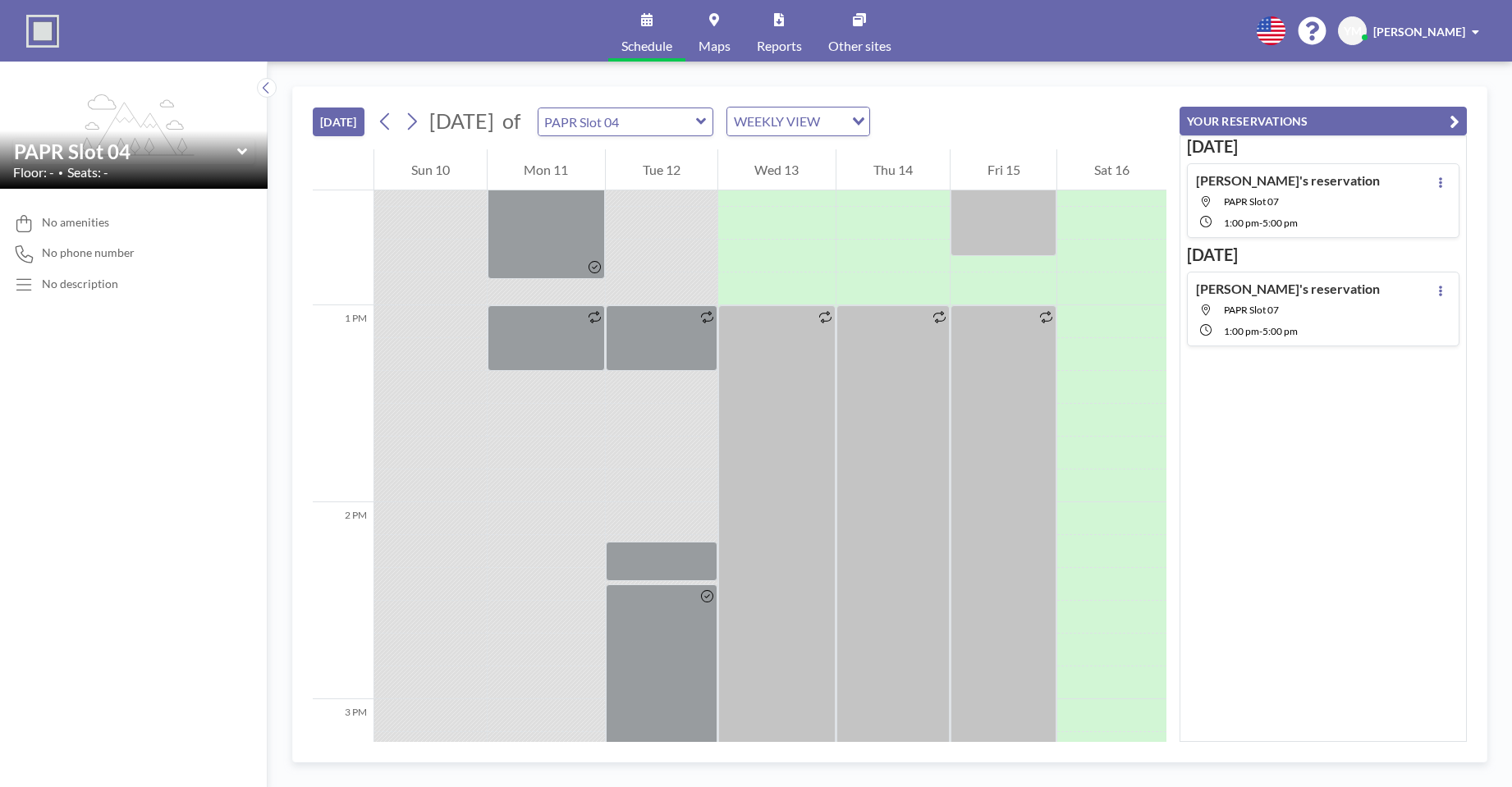
click at [707, 123] on icon at bounding box center [701, 121] width 11 height 16
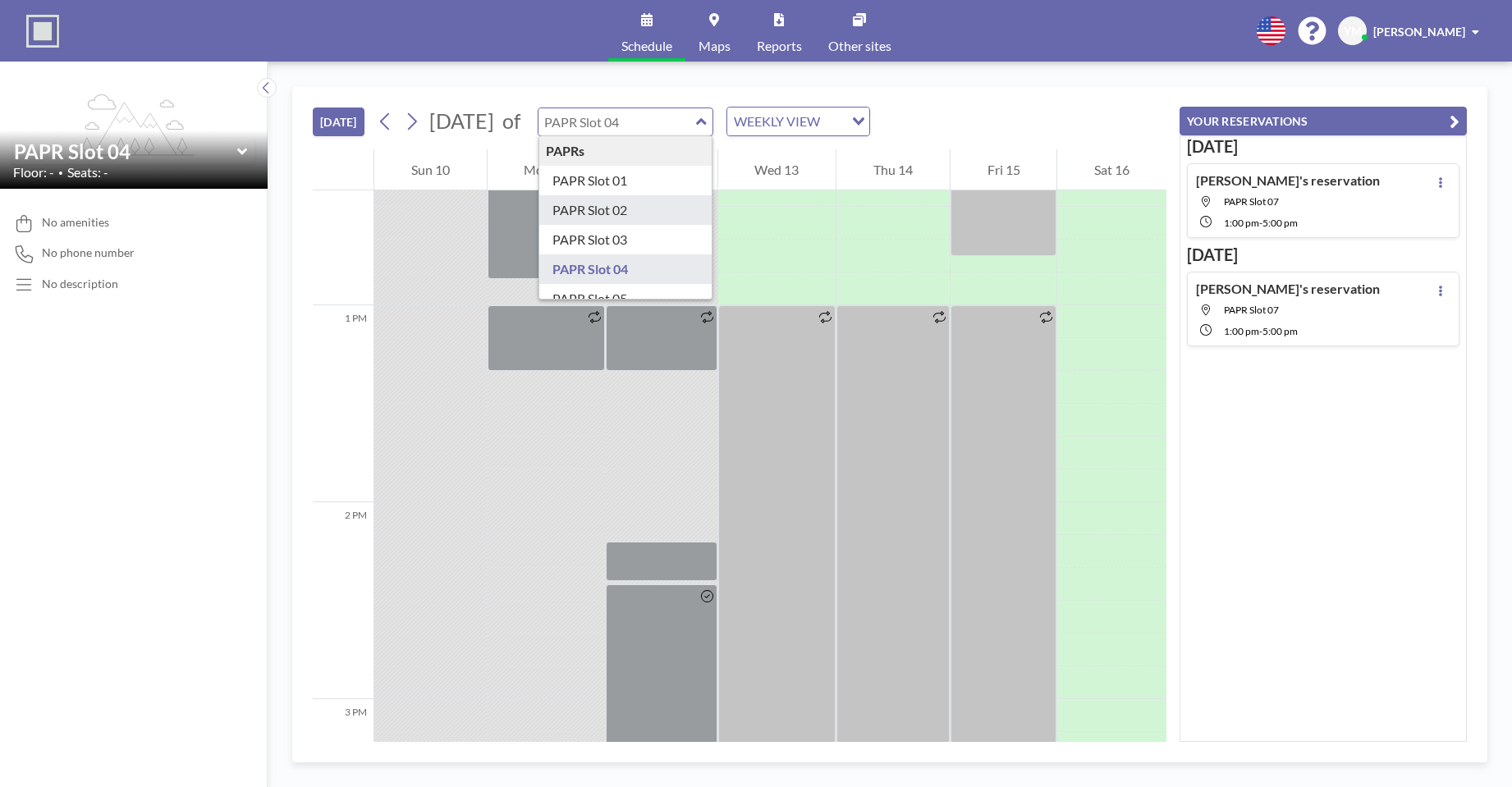
type input "PAPR Slot 02"
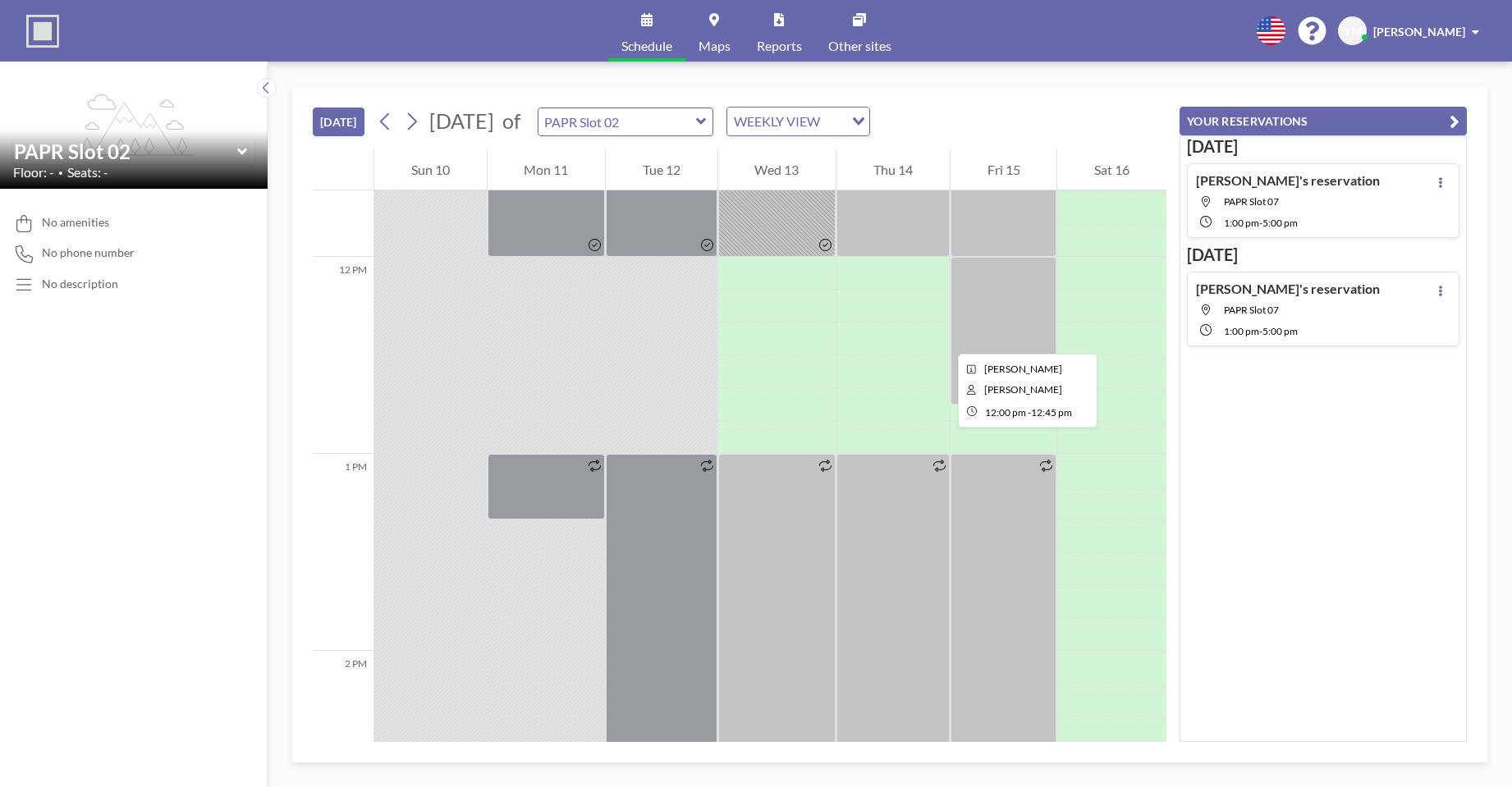
scroll to position [2282, 0]
